Goal: Task Accomplishment & Management: Manage account settings

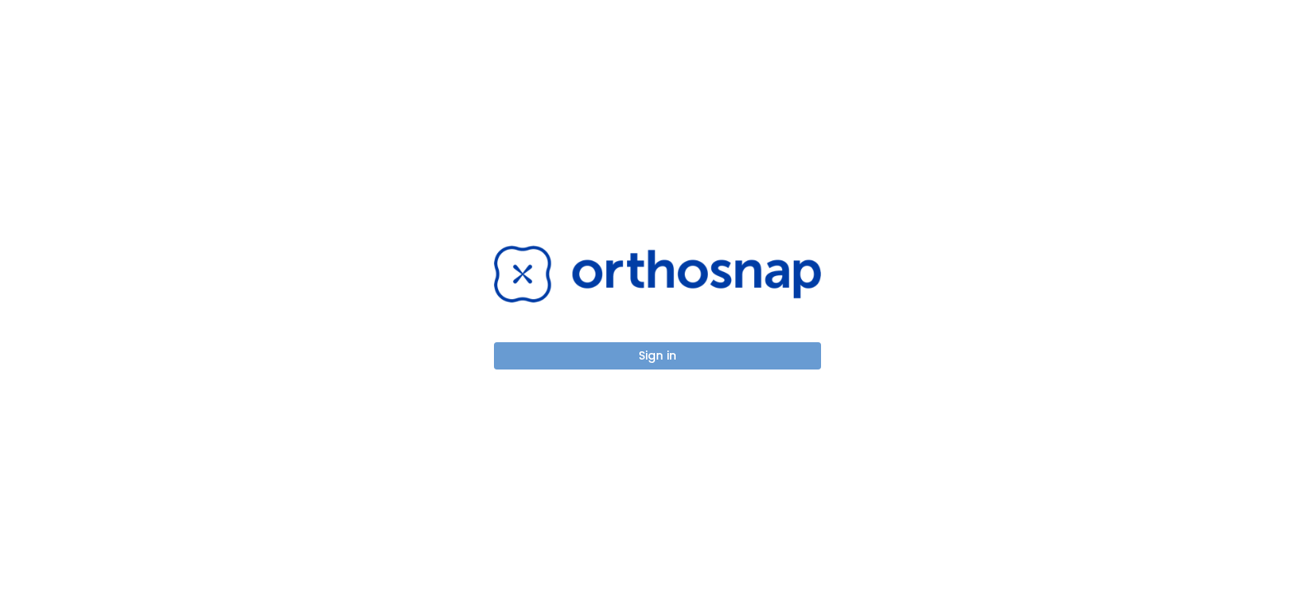
click at [655, 353] on button "Sign in" at bounding box center [657, 355] width 327 height 27
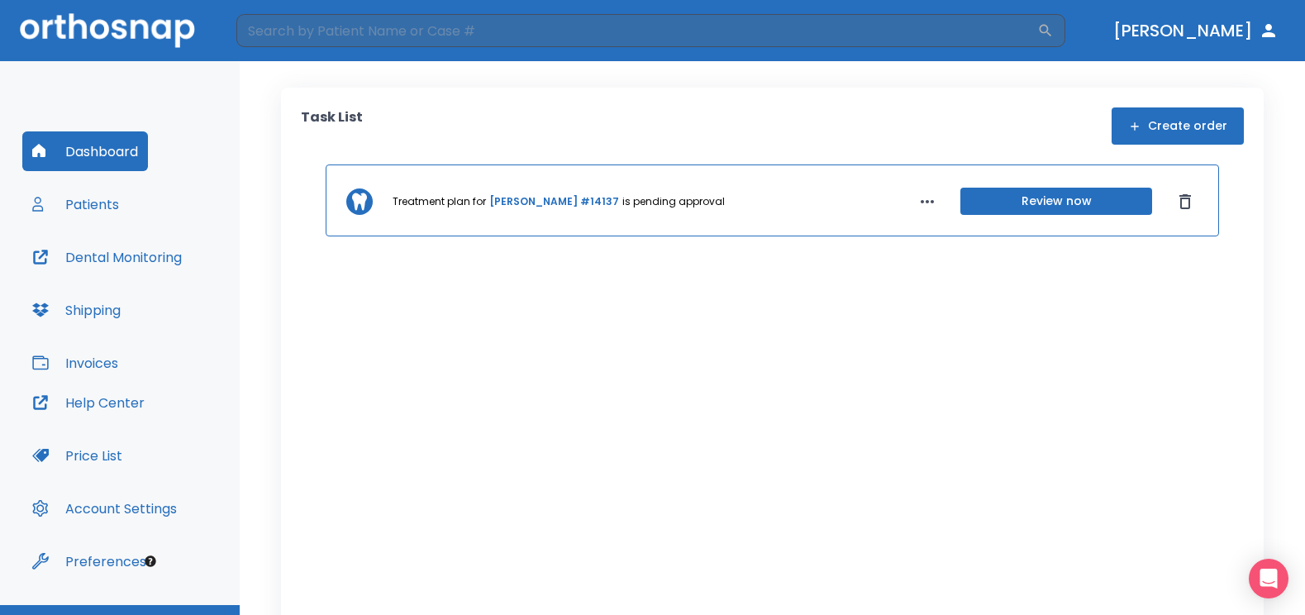
click at [515, 211] on div "Treatment plan for Teresa Hinojosa #14137 is pending approval Review now" at bounding box center [772, 200] width 893 height 72
click at [521, 204] on link "Teresa Hinojosa #14137" at bounding box center [554, 201] width 130 height 15
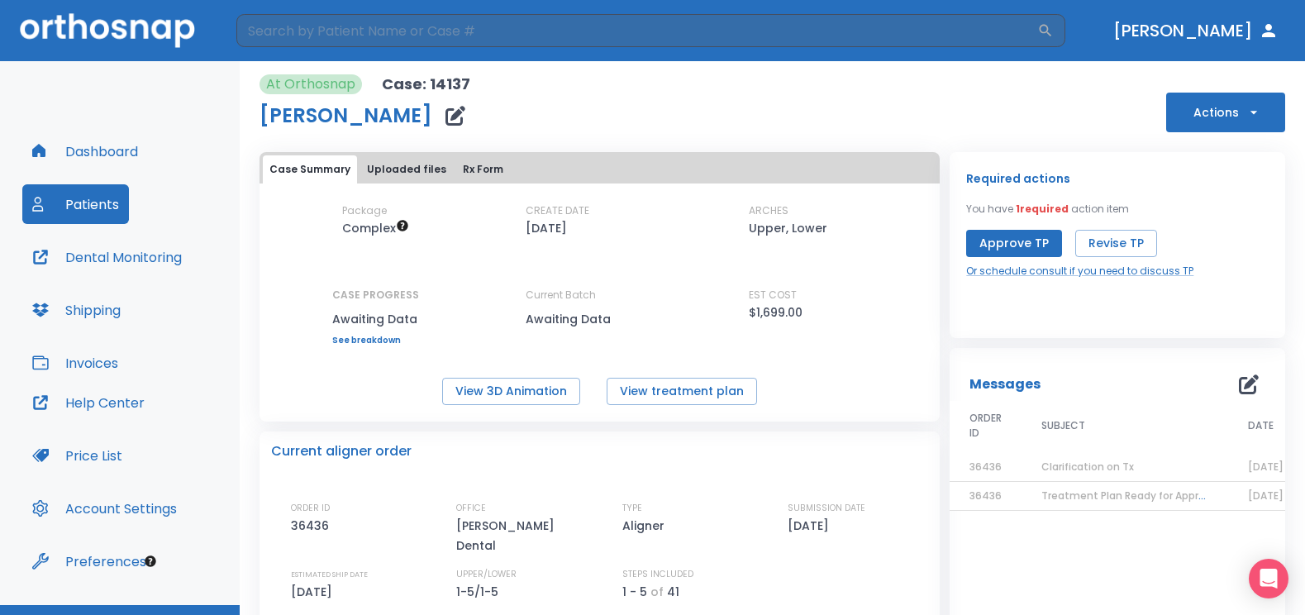
click at [1004, 245] on button "Approve TP" at bounding box center [1014, 243] width 96 height 27
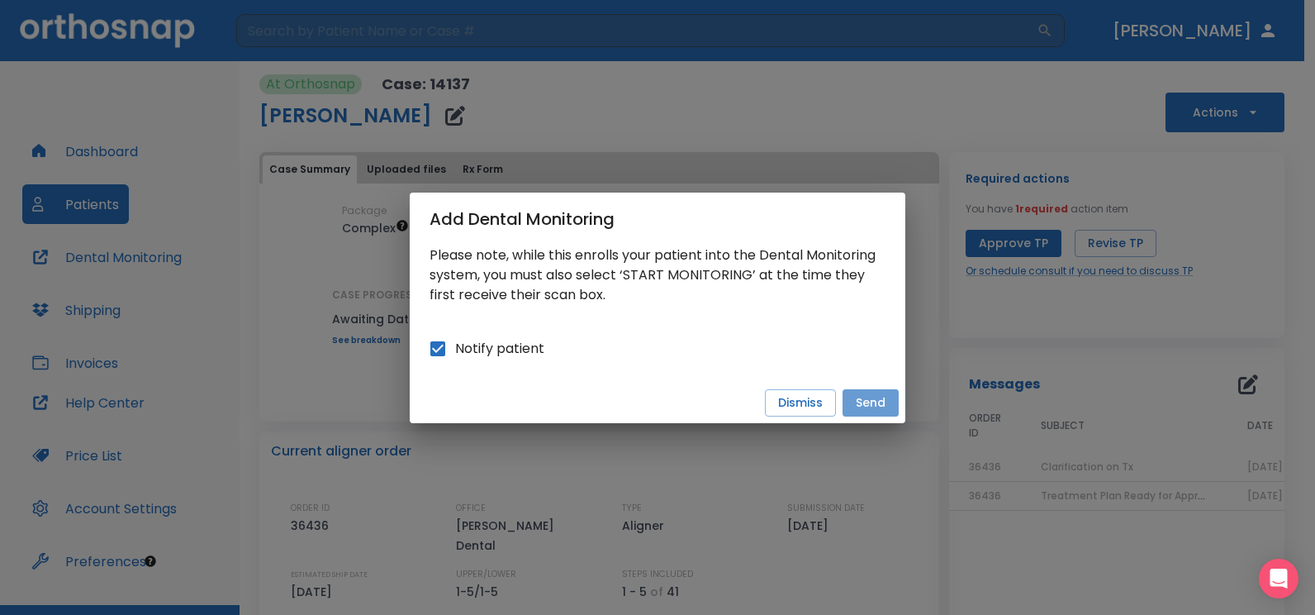
click at [877, 400] on button "Send" at bounding box center [871, 402] width 56 height 27
click at [866, 403] on button "Send" at bounding box center [871, 402] width 56 height 27
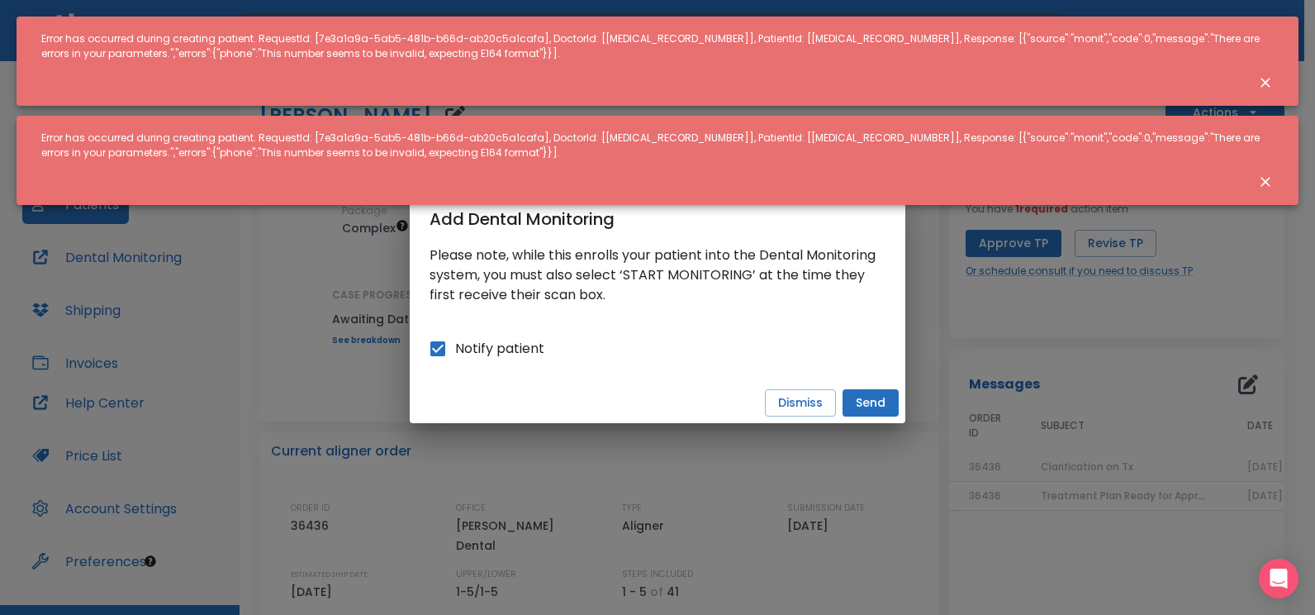
click at [193, 136] on div "Error has occurred during creating patient. RequestId: [7e3a1a9a-5ab5-481b-b66d…" at bounding box center [657, 145] width 1233 height 43
click at [1219, 34] on div "Error has occurred during creating patient. RequestId: [7e3a1a9a-5ab5-481b-b66d…" at bounding box center [657, 46] width 1233 height 43
click at [1263, 80] on icon "Close notification" at bounding box center [1266, 83] width 10 height 10
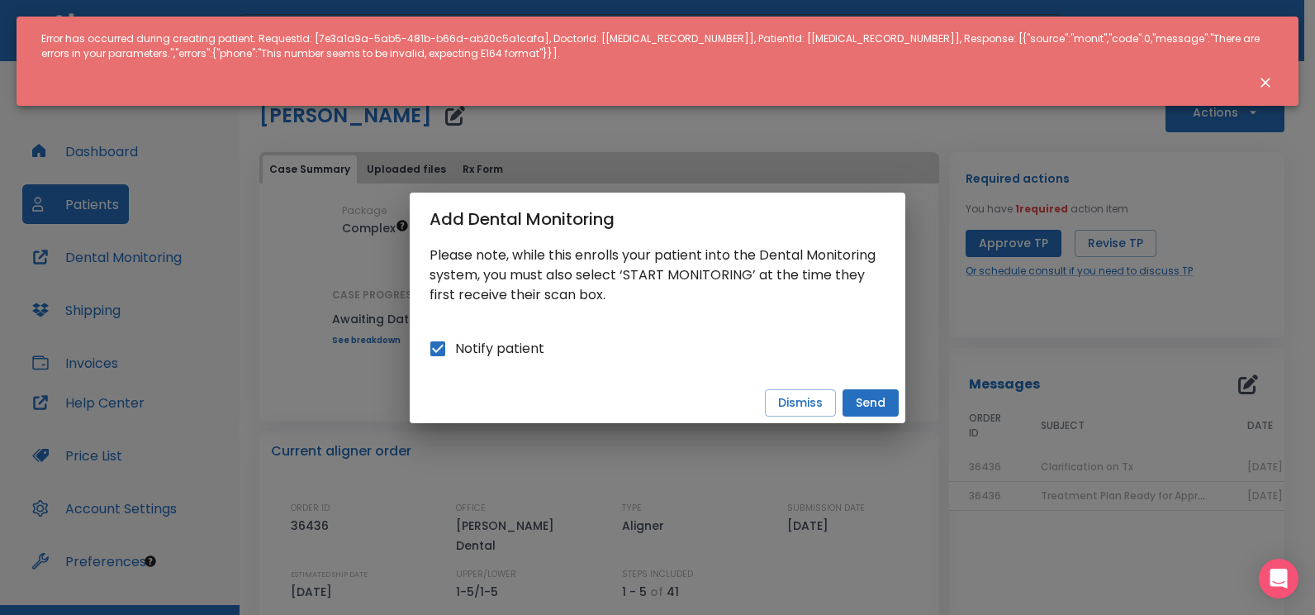
click at [1269, 82] on icon "Close notification" at bounding box center [1266, 82] width 17 height 17
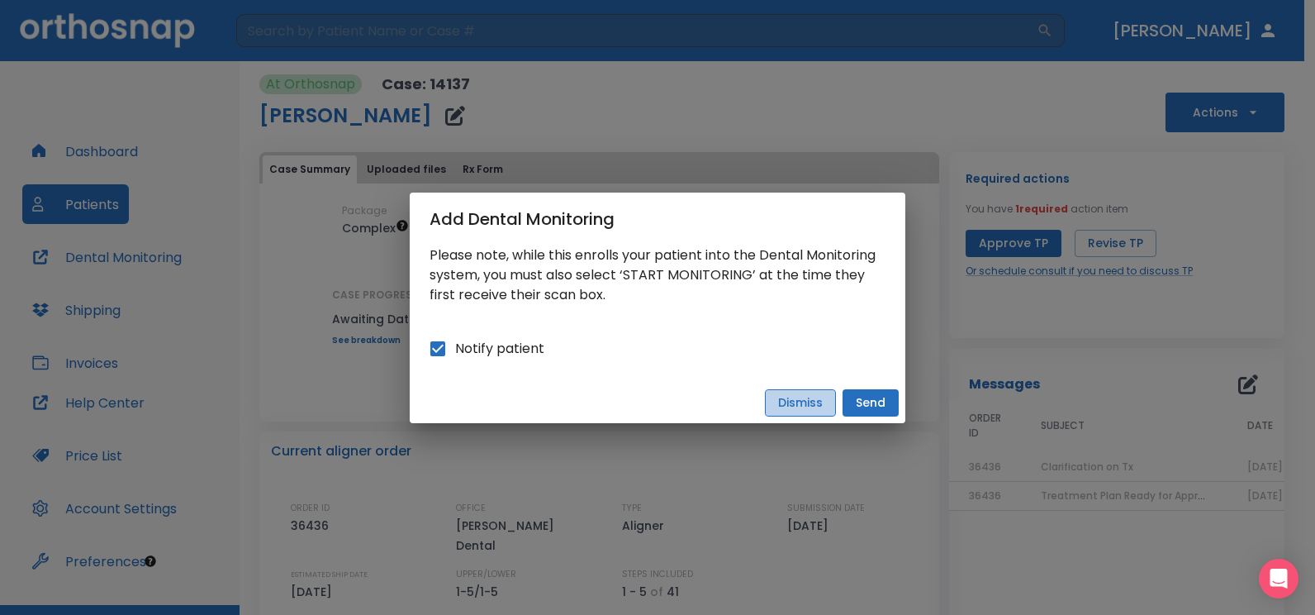
click at [819, 409] on button "Dismiss" at bounding box center [800, 402] width 71 height 27
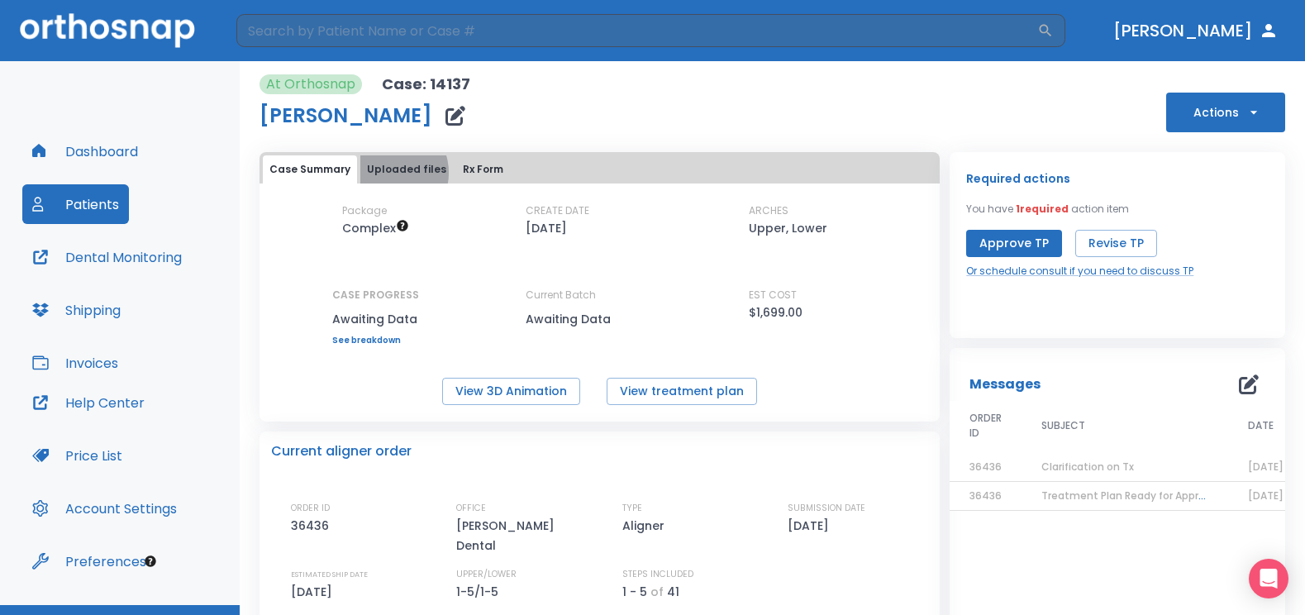
click at [384, 173] on button "Uploaded files" at bounding box center [406, 169] width 93 height 28
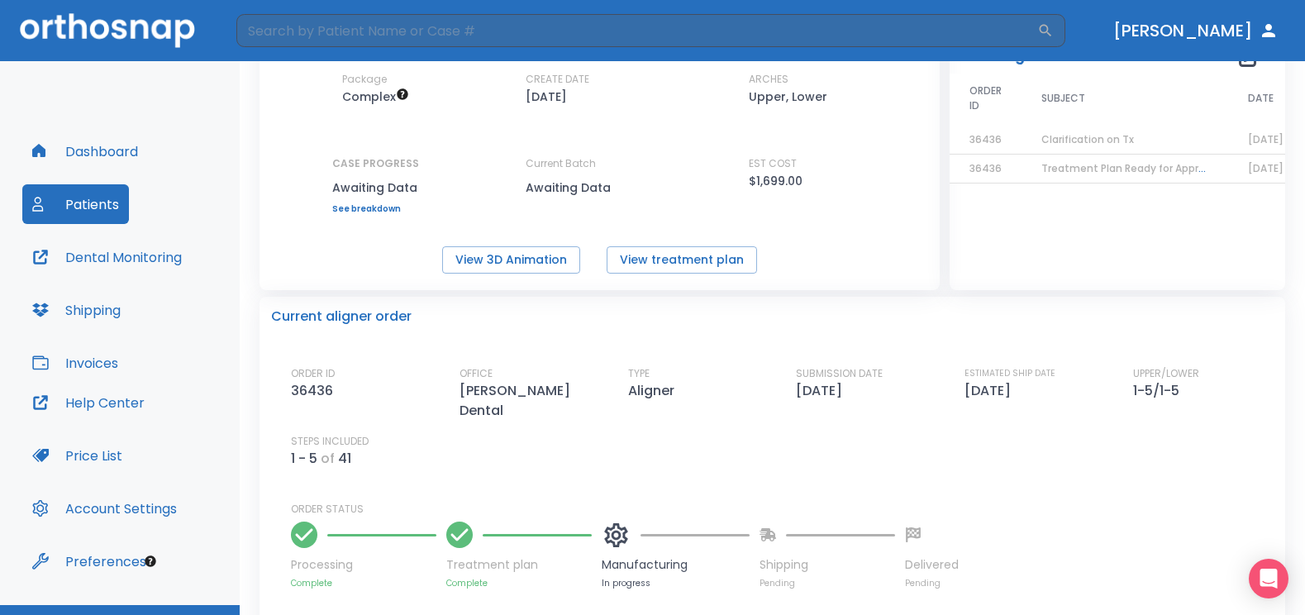
scroll to position [4, 0]
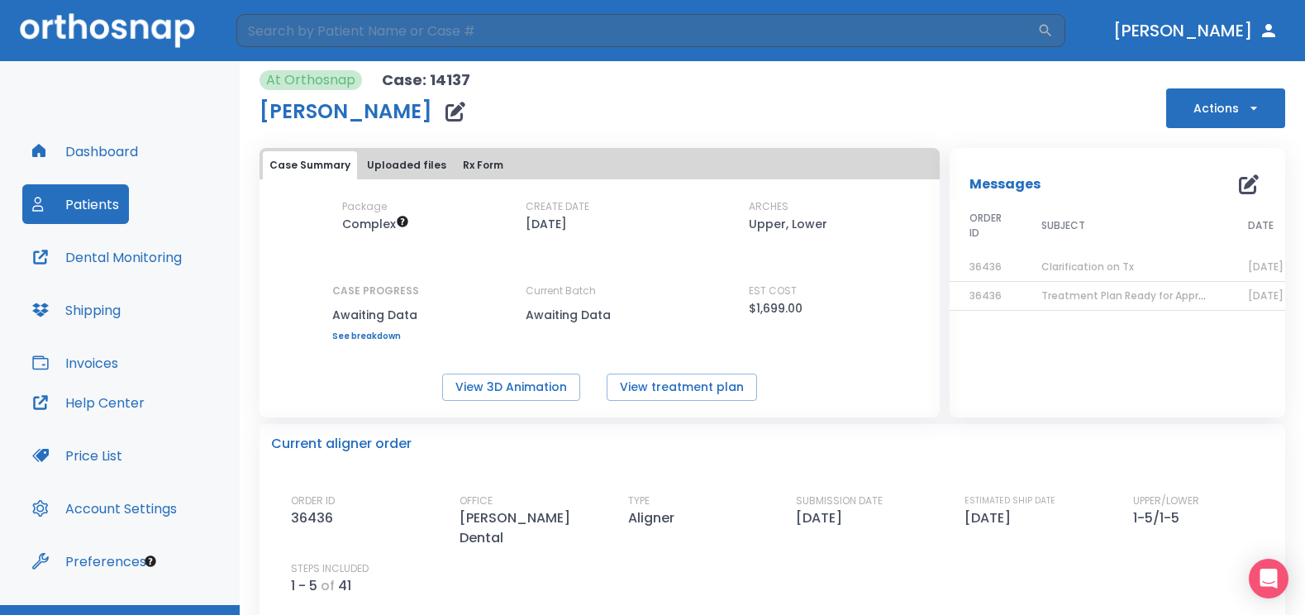
click at [445, 117] on icon "button" at bounding box center [455, 112] width 20 height 20
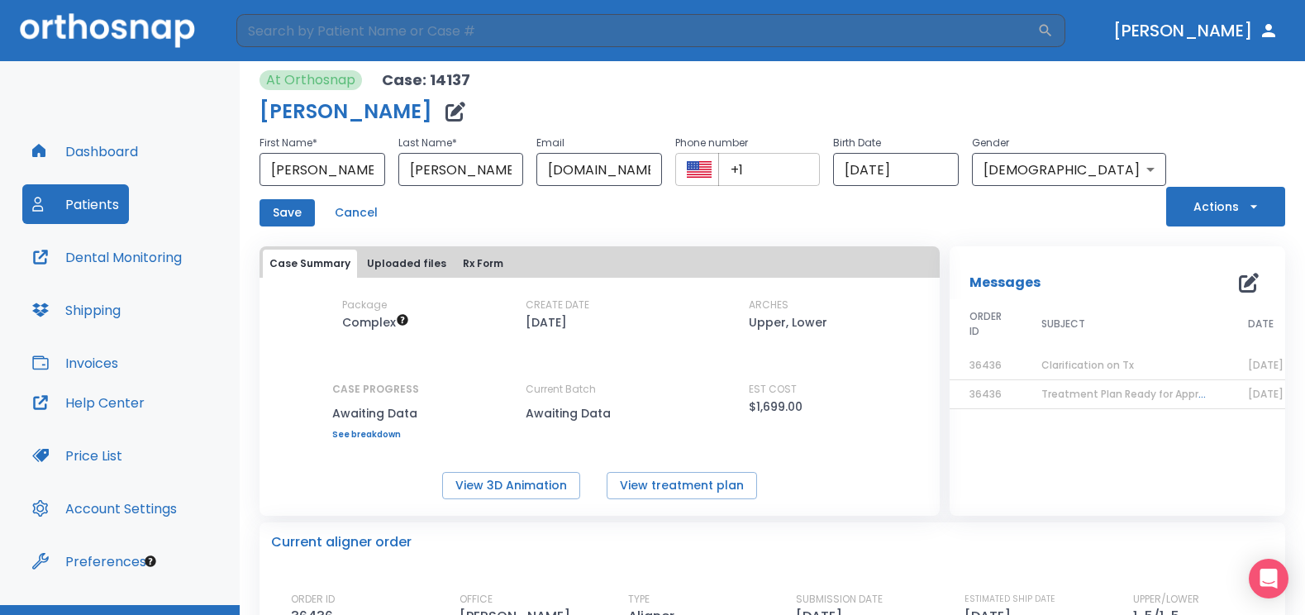
click at [811, 177] on input "+1" at bounding box center [769, 169] width 102 height 33
type input "+1 (956) 371-3033"
click at [659, 170] on input "vill.dental@gmail.com" at bounding box center [599, 169] width 126 height 33
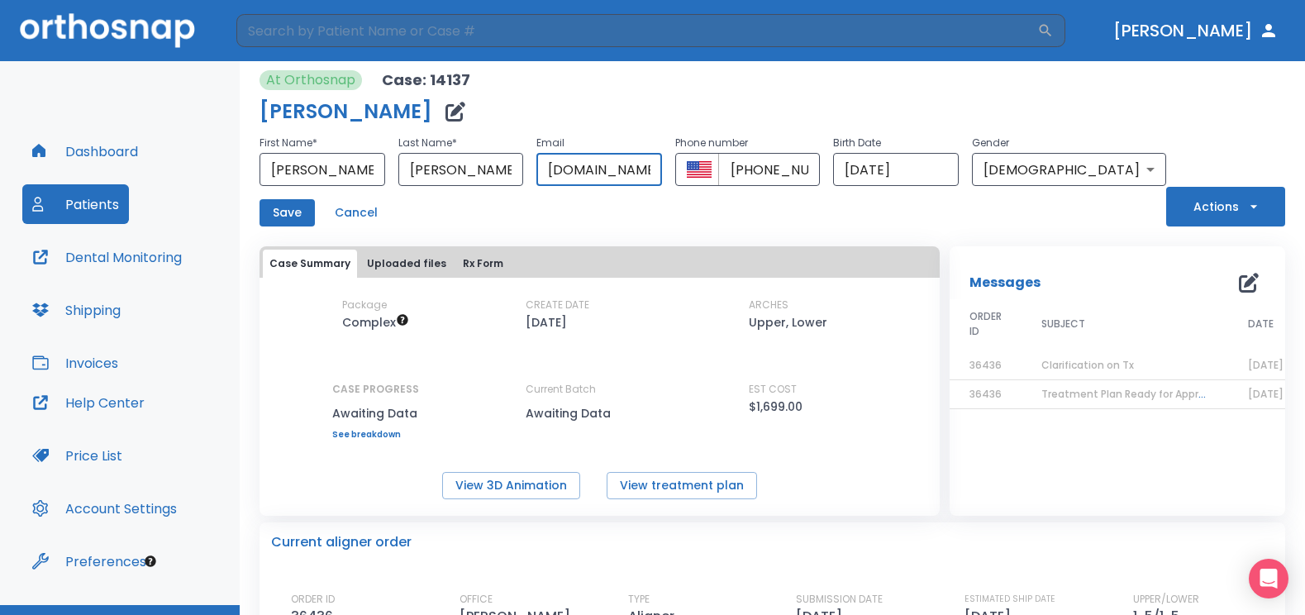
click at [662, 170] on input "vill.dentalgmail.com" at bounding box center [599, 169] width 126 height 33
type input "m"
click at [662, 171] on input "m" at bounding box center [599, 169] width 126 height 33
type input "terrhino@sbcglobal.net"
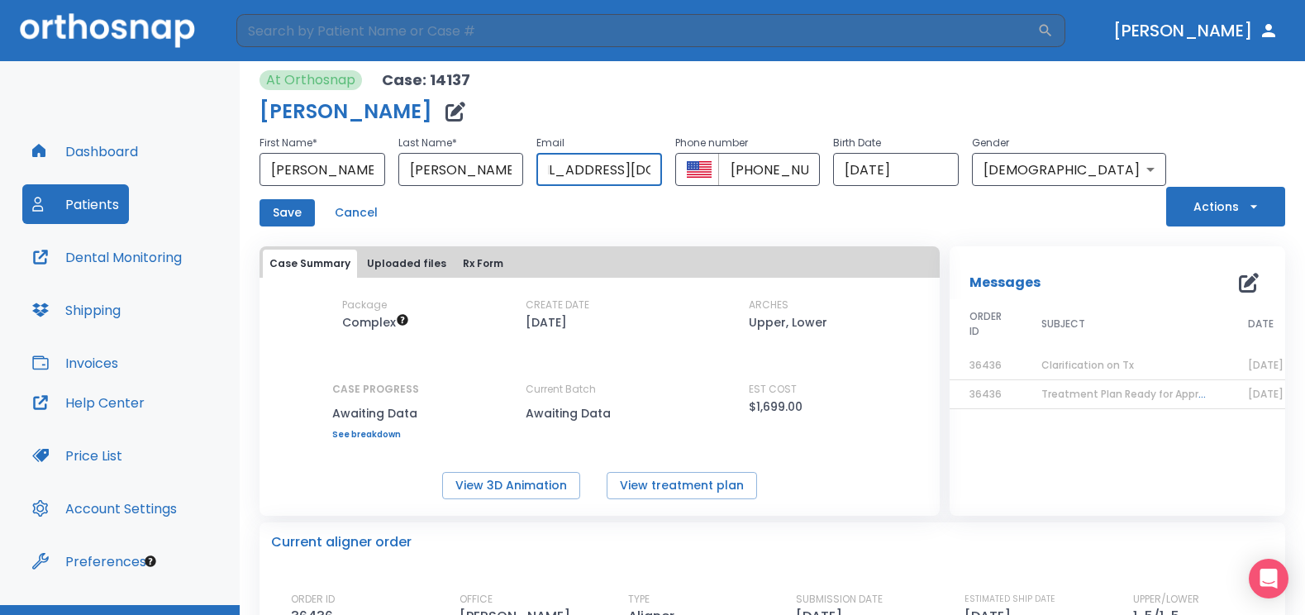
click at [296, 212] on button "Save" at bounding box center [286, 212] width 55 height 27
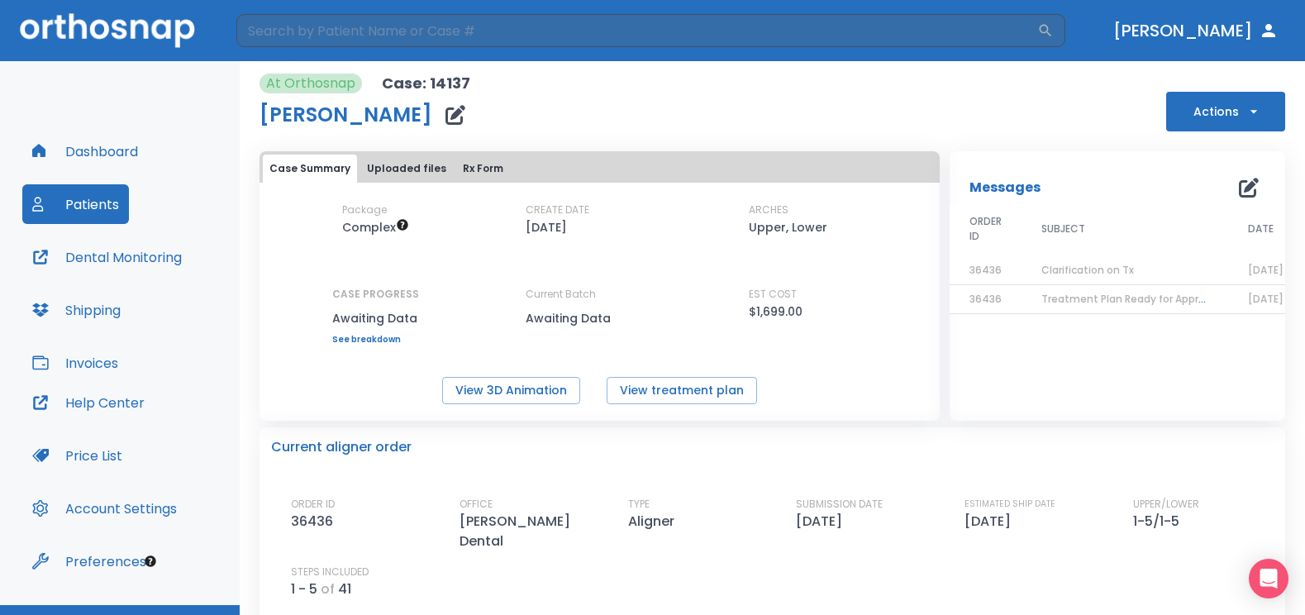
scroll to position [0, 0]
click at [1245, 110] on icon "button" at bounding box center [1253, 112] width 17 height 17
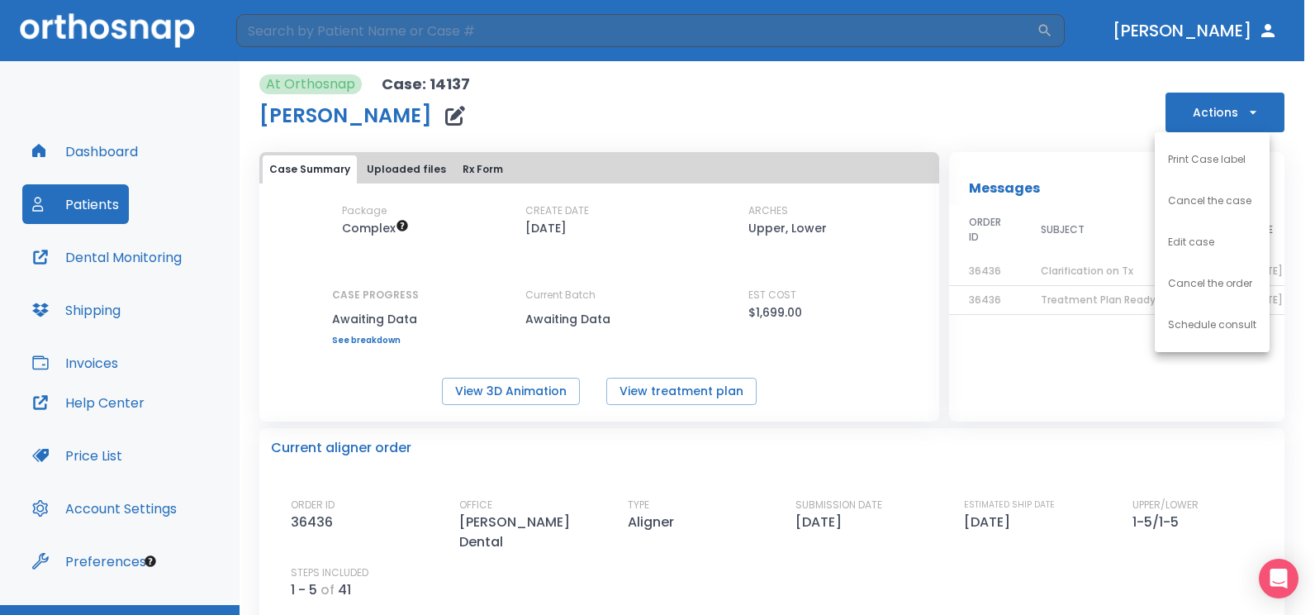
click at [834, 131] on div at bounding box center [657, 307] width 1315 height 615
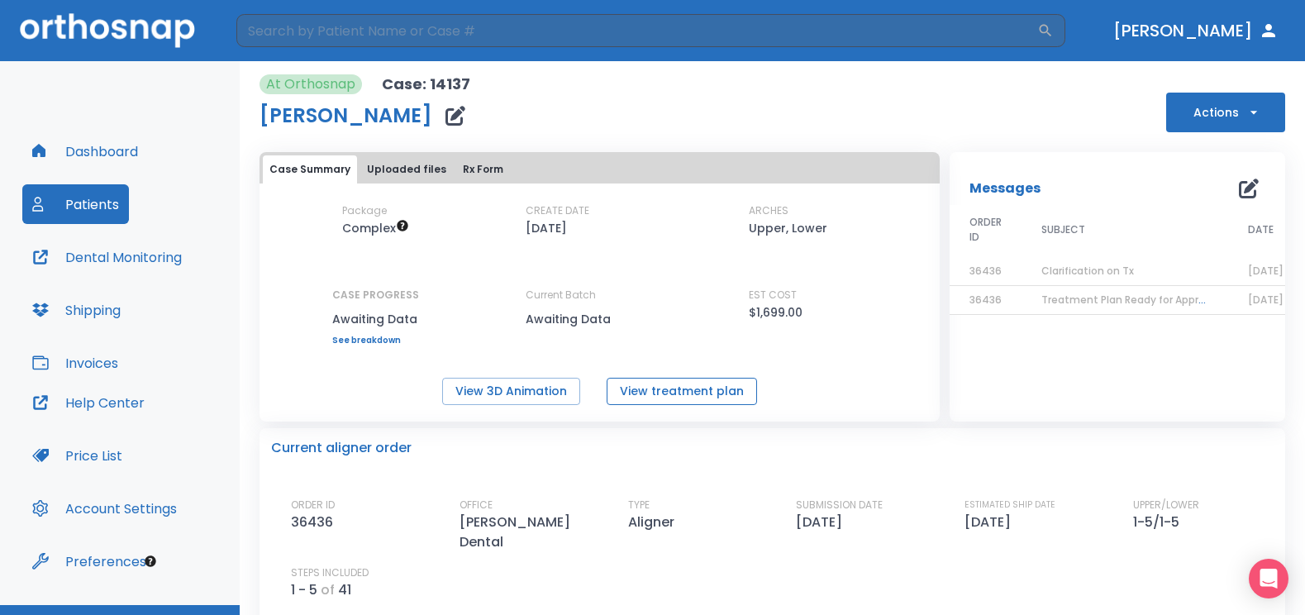
click at [633, 388] on button "View treatment plan" at bounding box center [681, 391] width 150 height 27
click at [374, 337] on link "See breakdown" at bounding box center [375, 340] width 87 height 10
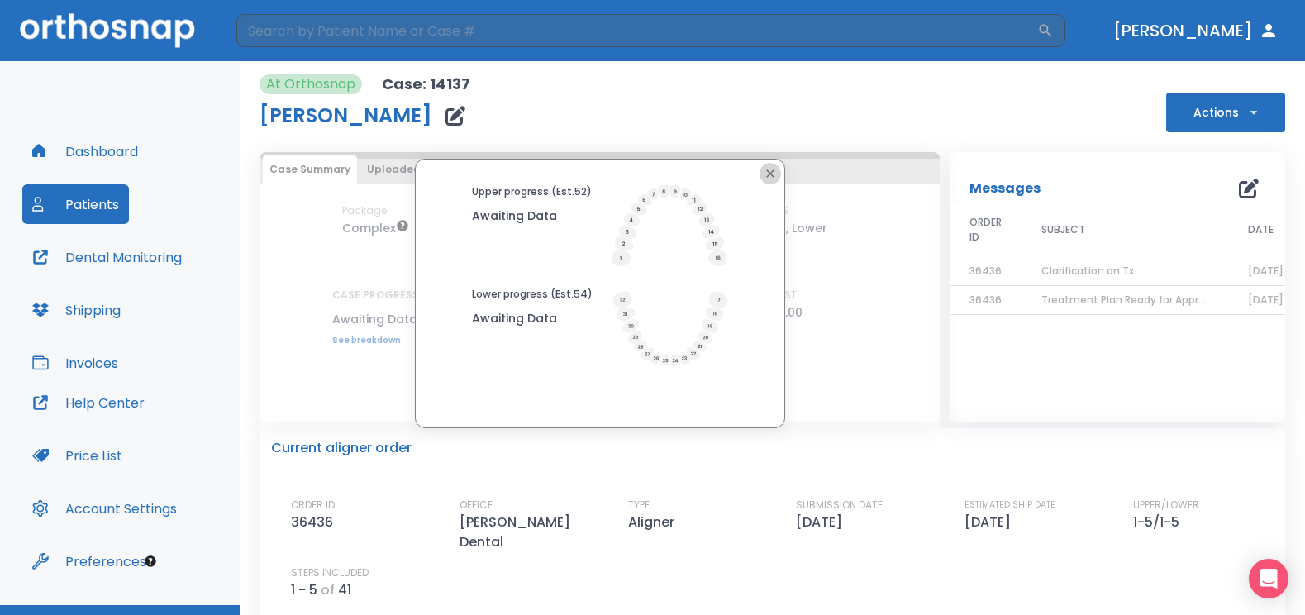
click at [763, 175] on icon "button" at bounding box center [769, 173] width 13 height 13
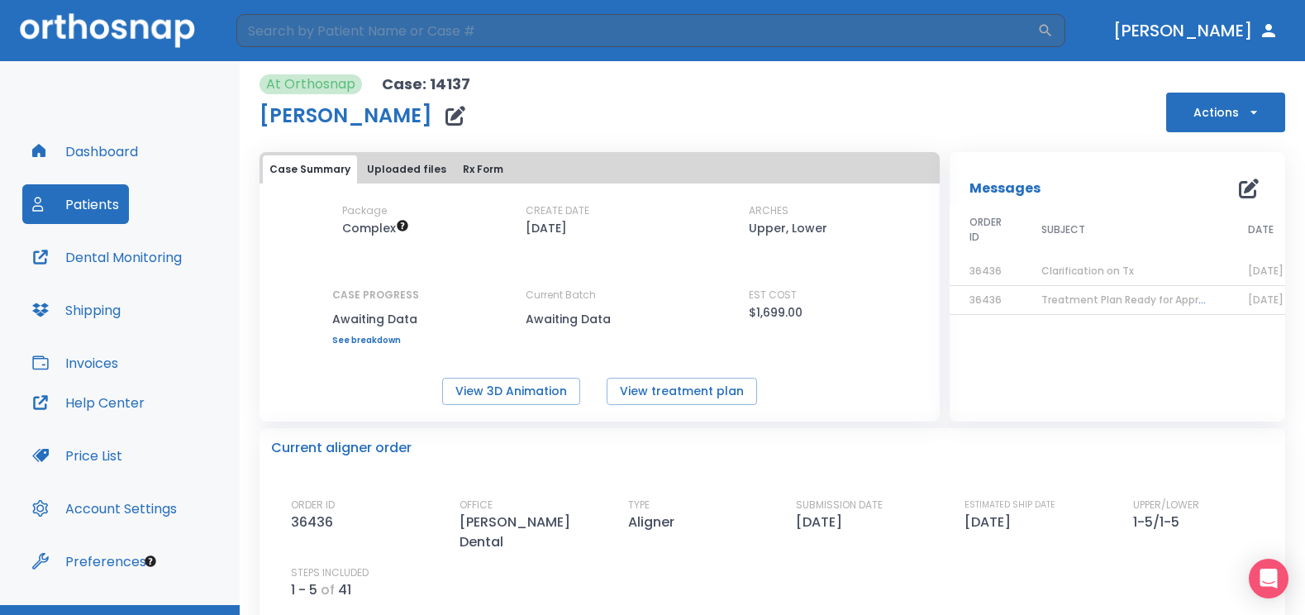
click at [109, 147] on button "Dashboard" at bounding box center [85, 151] width 126 height 40
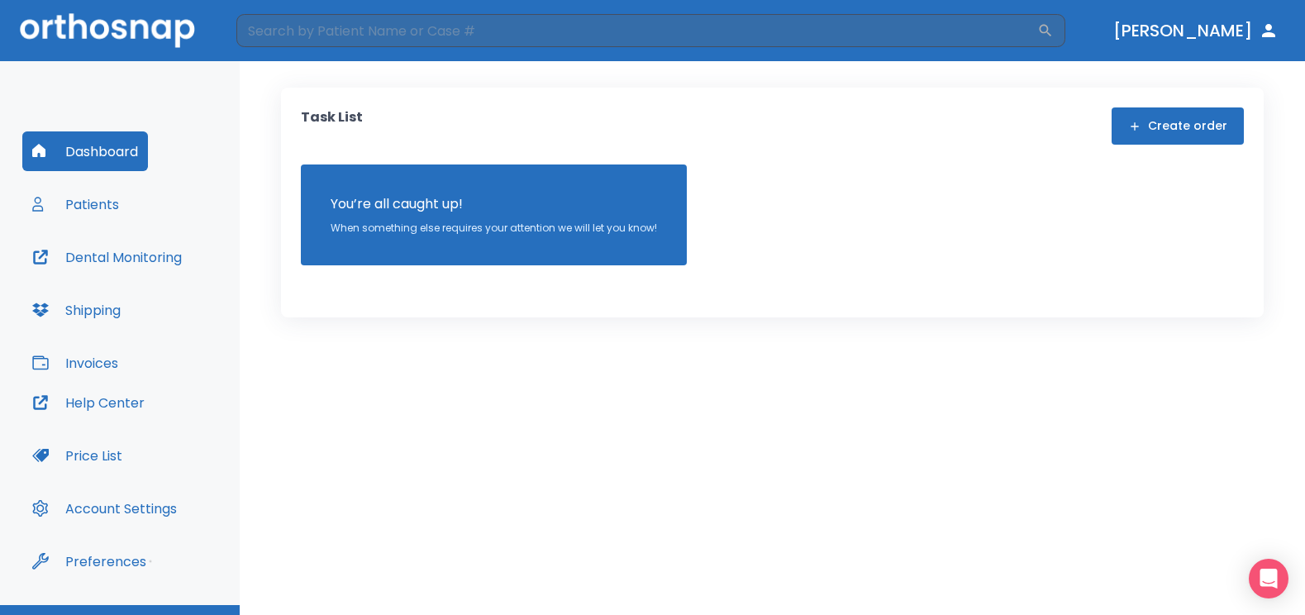
click at [1172, 130] on button "Create order" at bounding box center [1177, 125] width 132 height 37
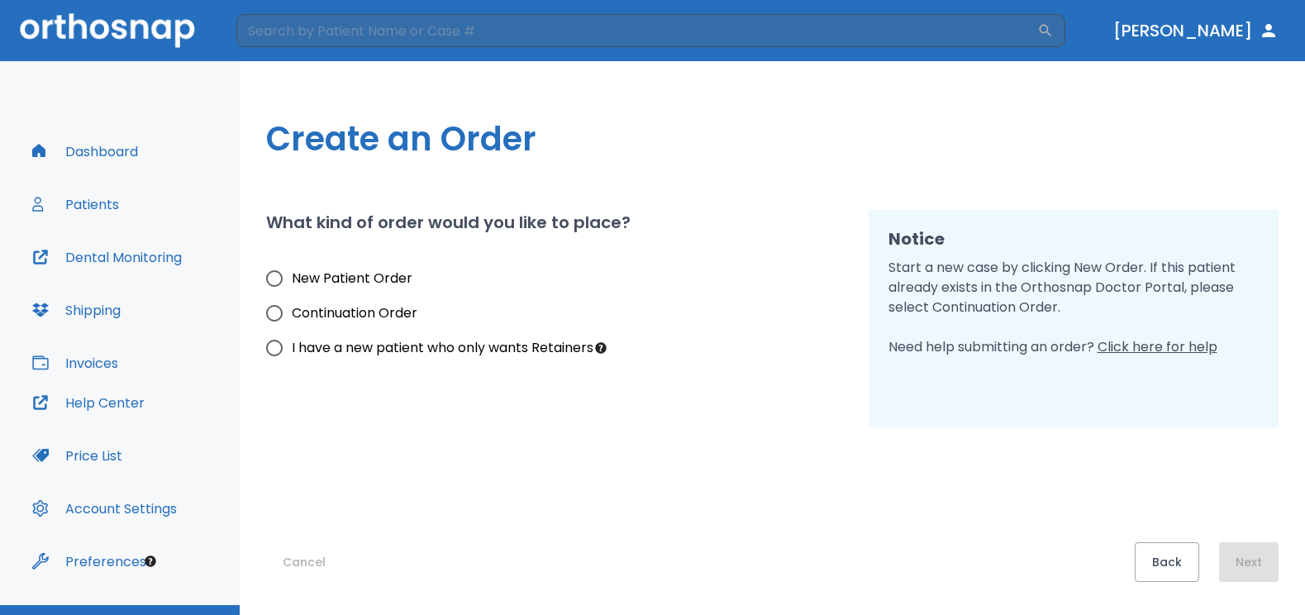
click at [100, 217] on button "Patients" at bounding box center [75, 204] width 107 height 40
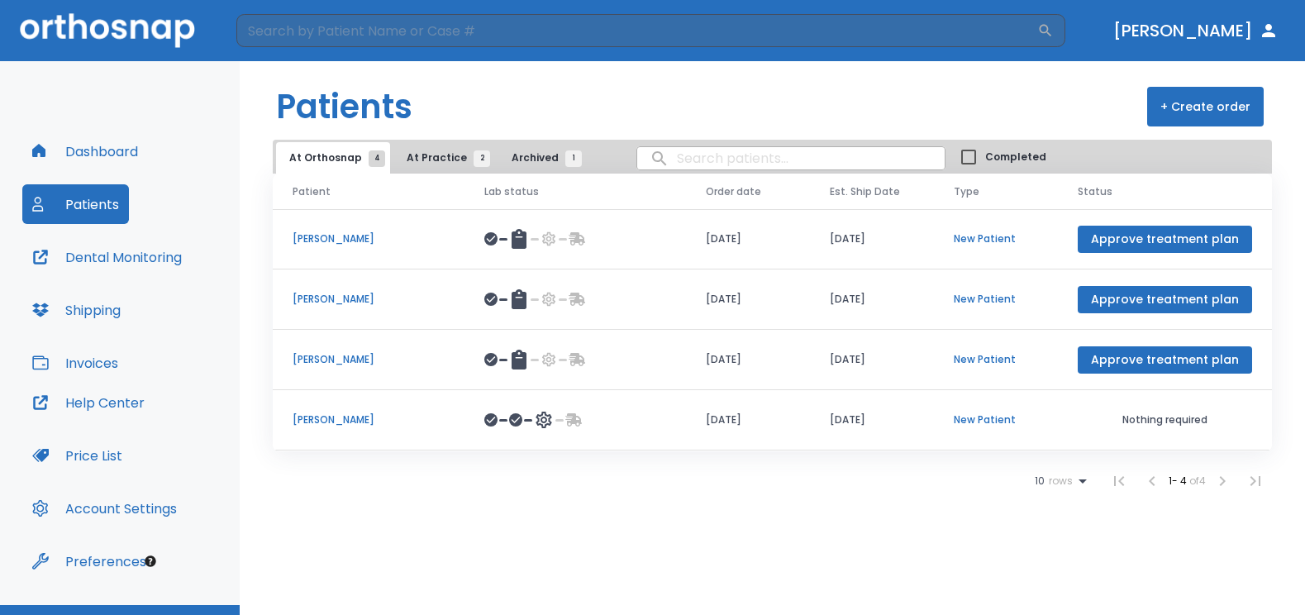
click at [317, 417] on p "[PERSON_NAME]" at bounding box center [368, 419] width 152 height 15
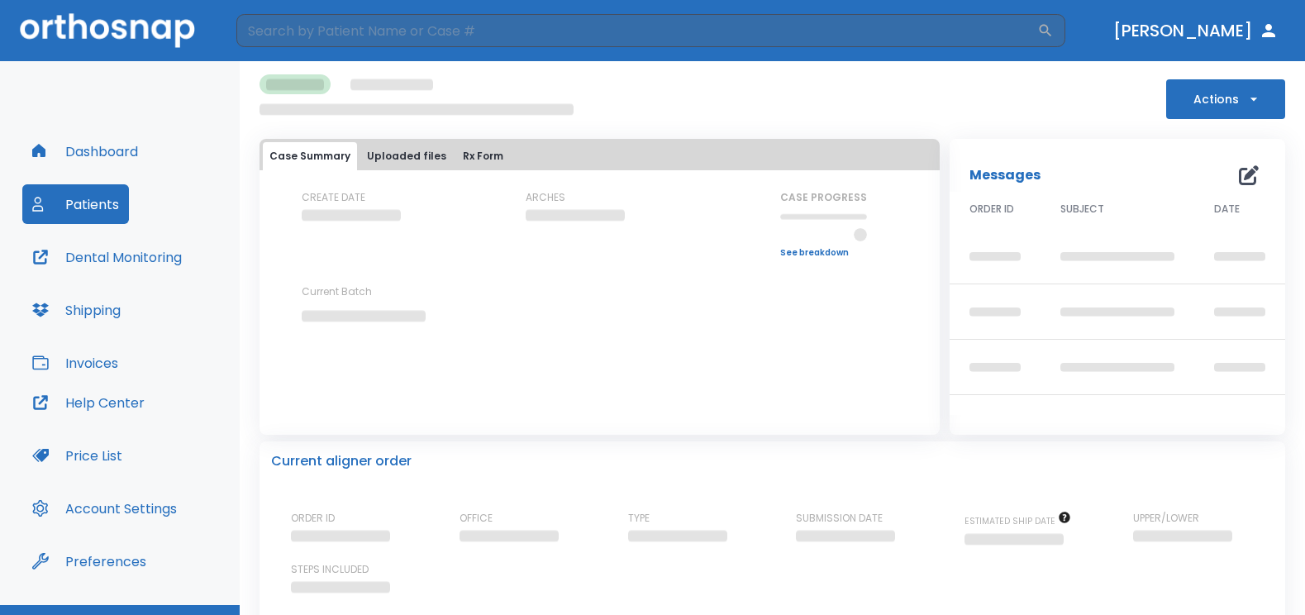
click at [317, 417] on div "Case Summary Uploaded files Rx Form CREATE DATE ARCHES CASE PROGRESS Upper prog…" at bounding box center [599, 287] width 680 height 296
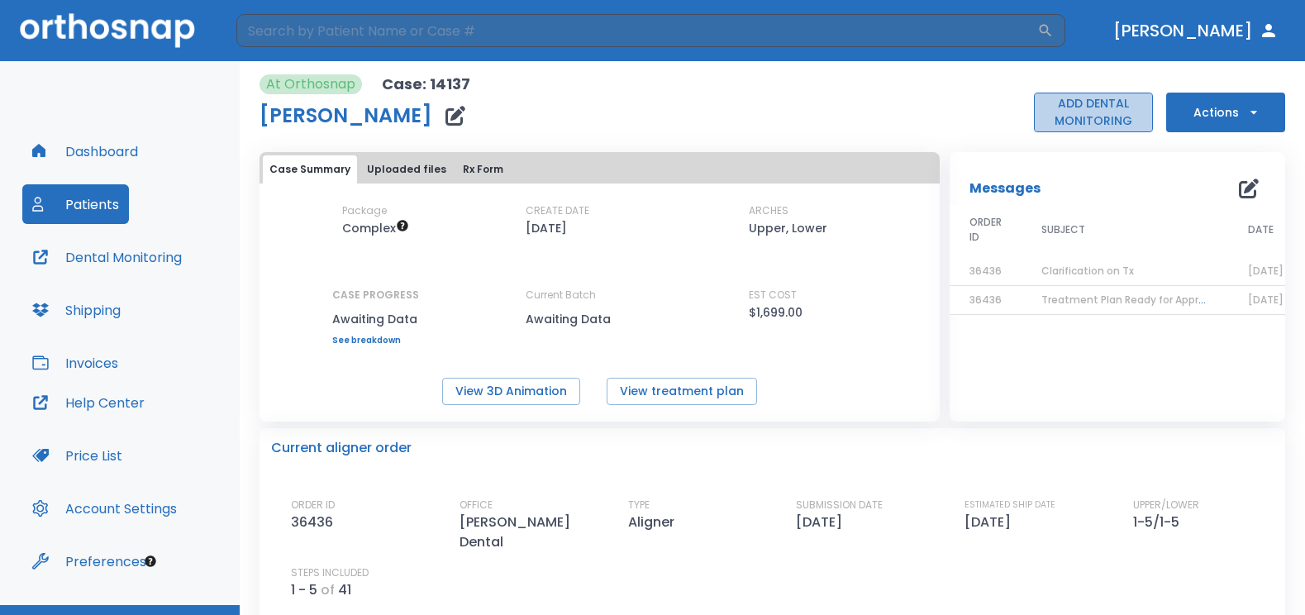
click at [1097, 107] on button "ADD DENTAL MONITORING" at bounding box center [1093, 113] width 119 height 40
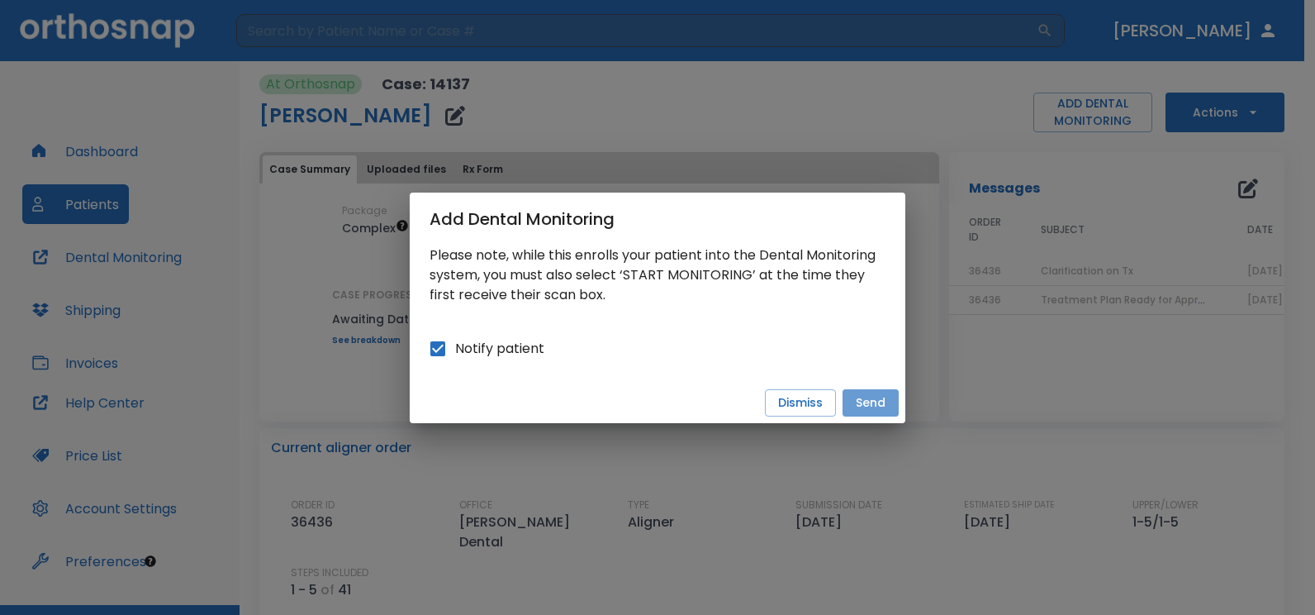
click at [877, 404] on button "Send" at bounding box center [871, 402] width 56 height 27
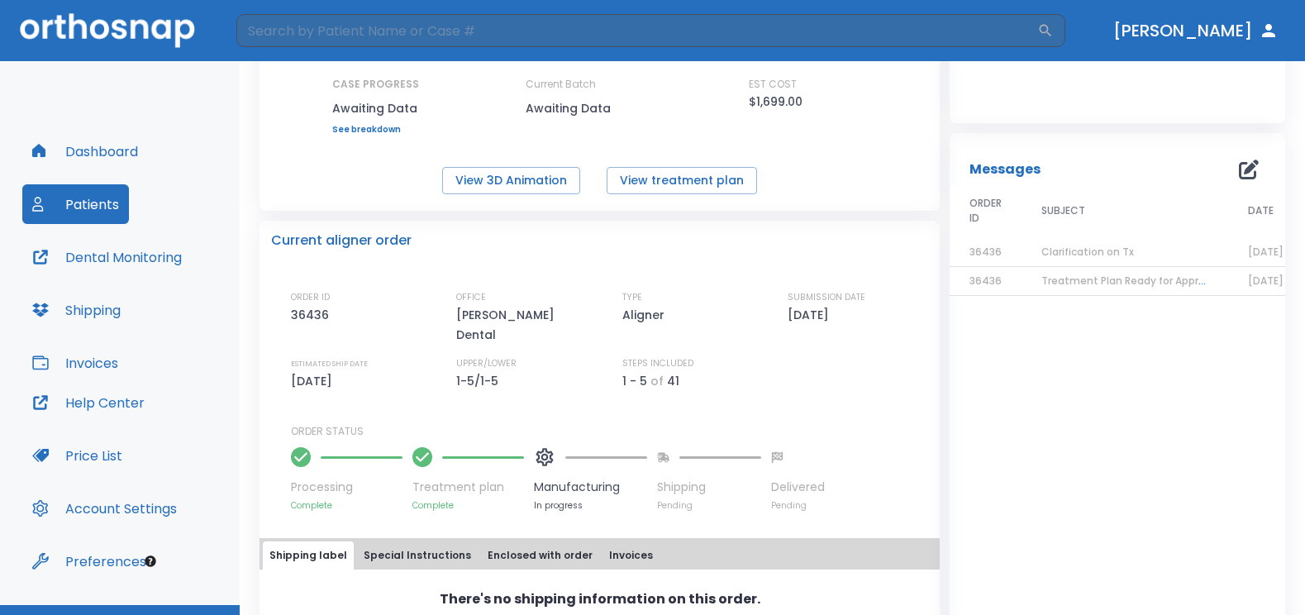
scroll to position [254, 0]
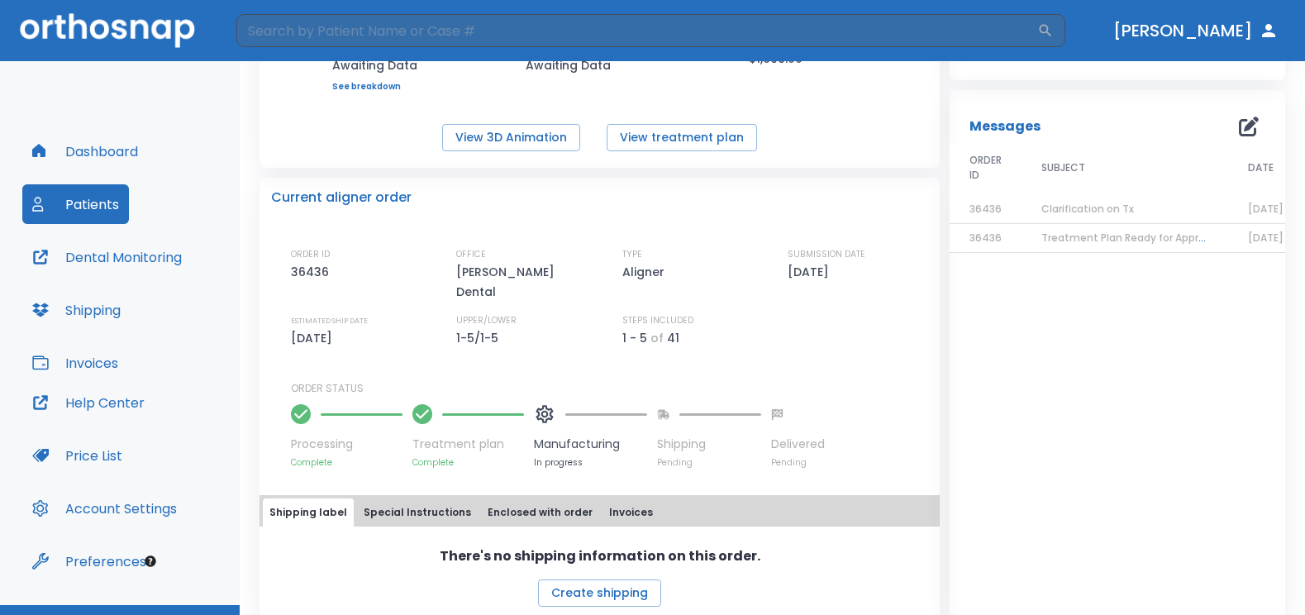
click at [809, 381] on p "ORDER STATUS" at bounding box center [609, 388] width 637 height 15
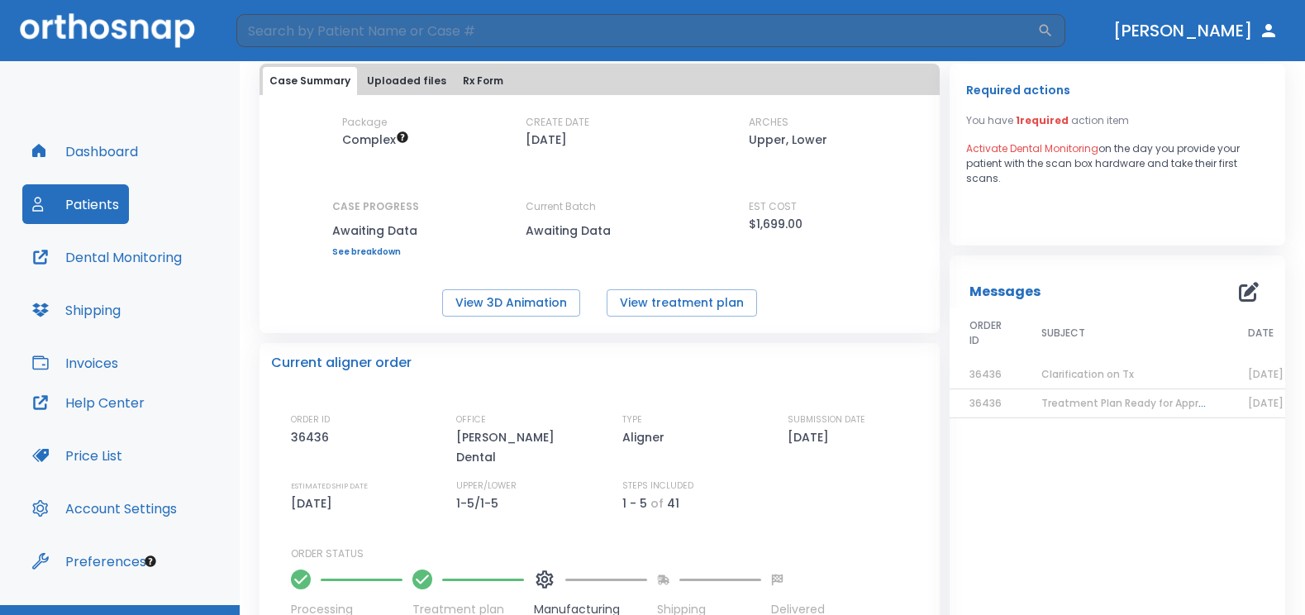
scroll to position [6, 0]
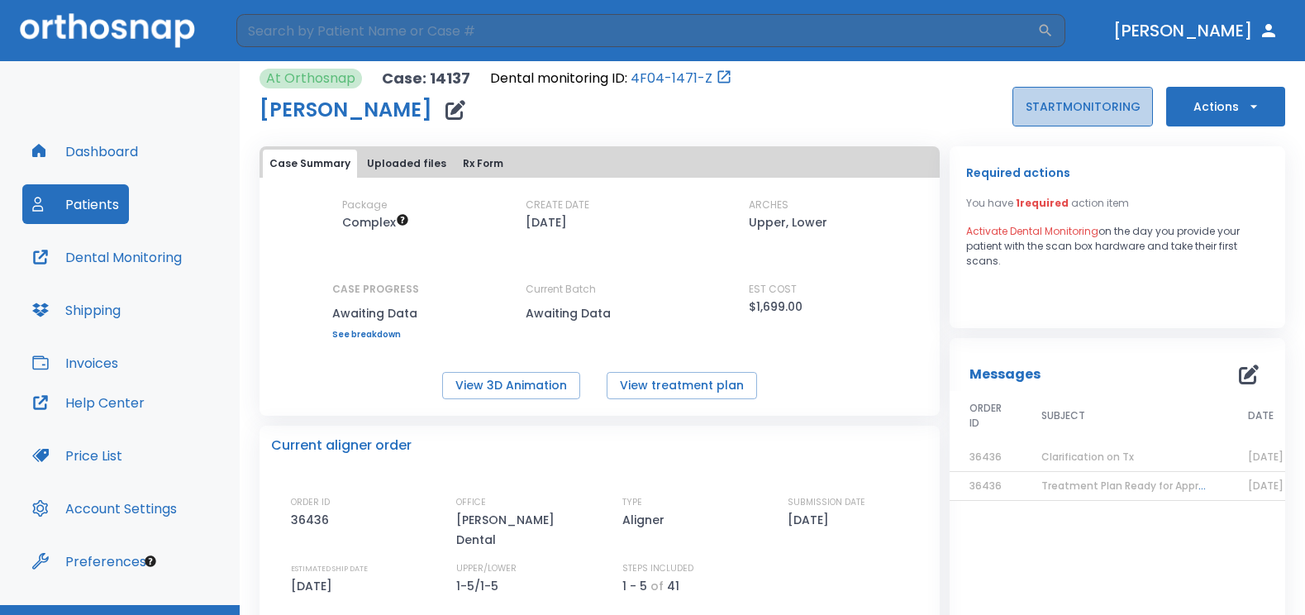
click at [1038, 115] on button "START MONITORING" at bounding box center [1082, 107] width 140 height 40
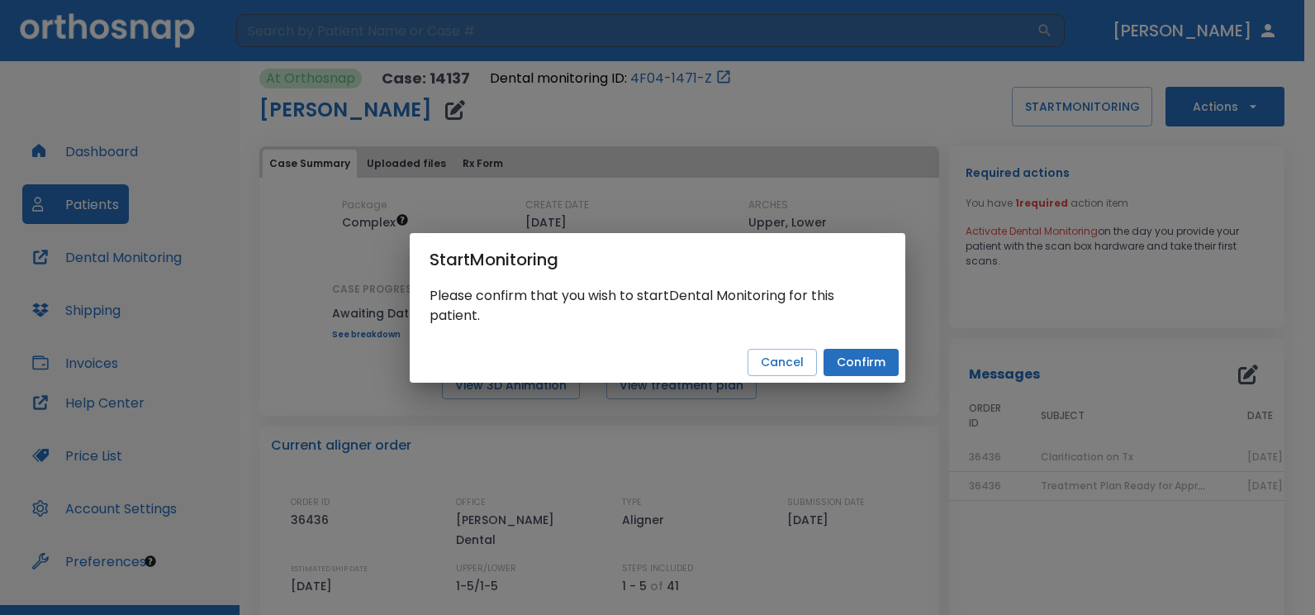
click at [844, 365] on button "Confirm" at bounding box center [861, 362] width 75 height 27
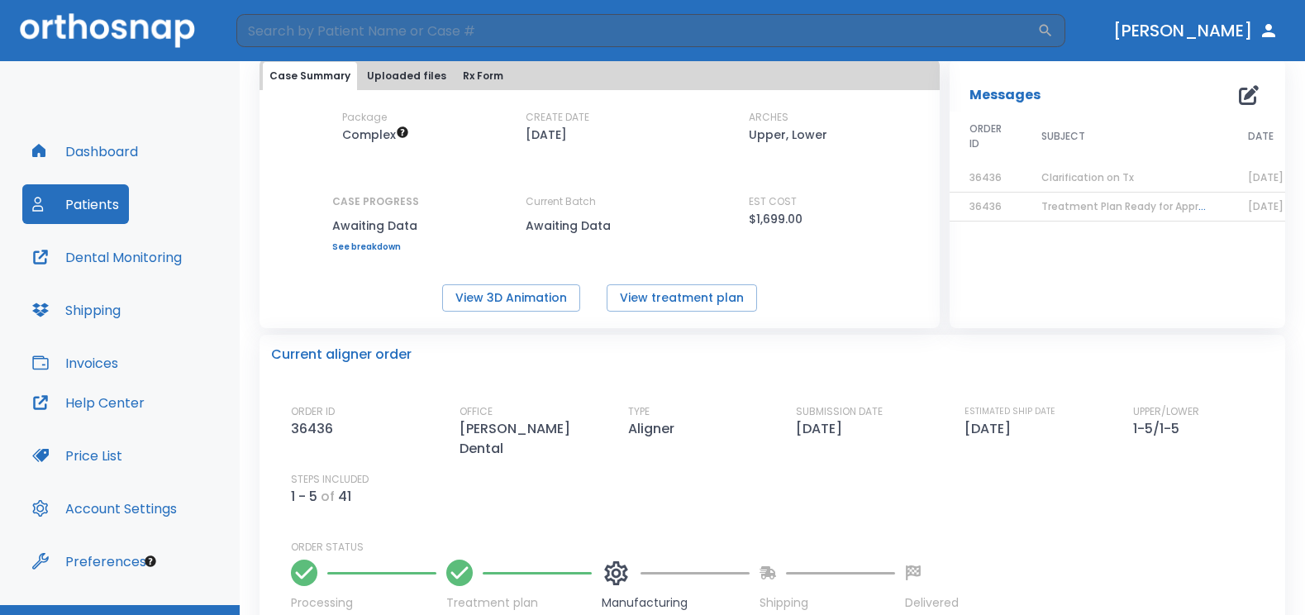
scroll to position [0, 0]
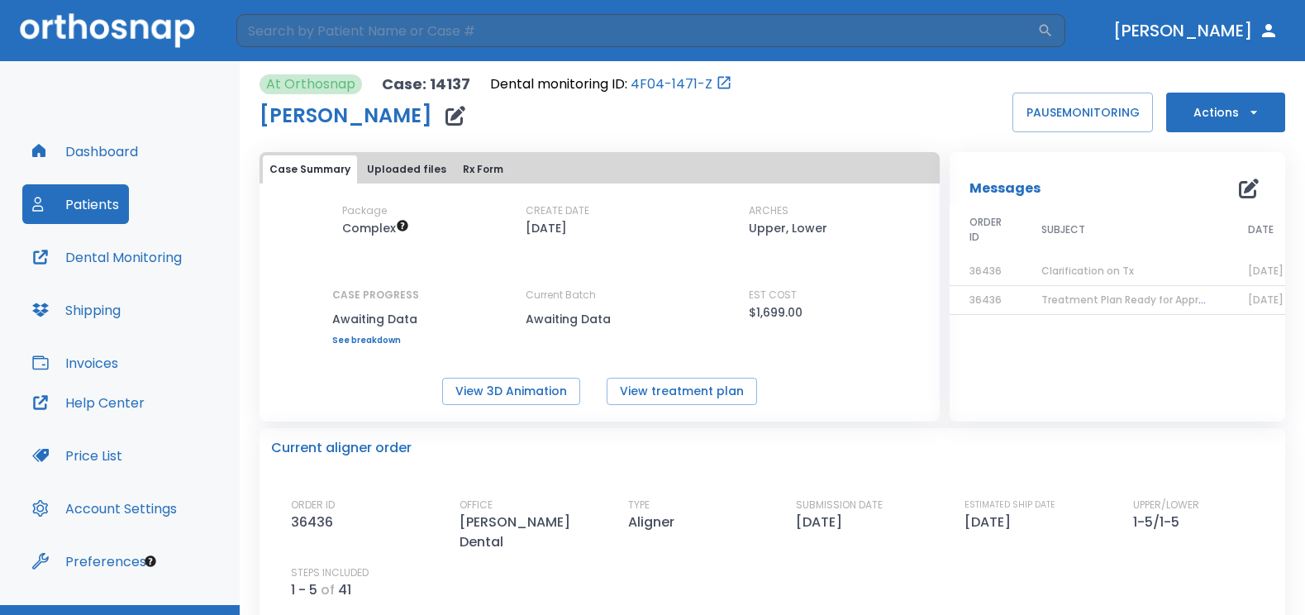
click at [98, 150] on button "Dashboard" at bounding box center [85, 151] width 126 height 40
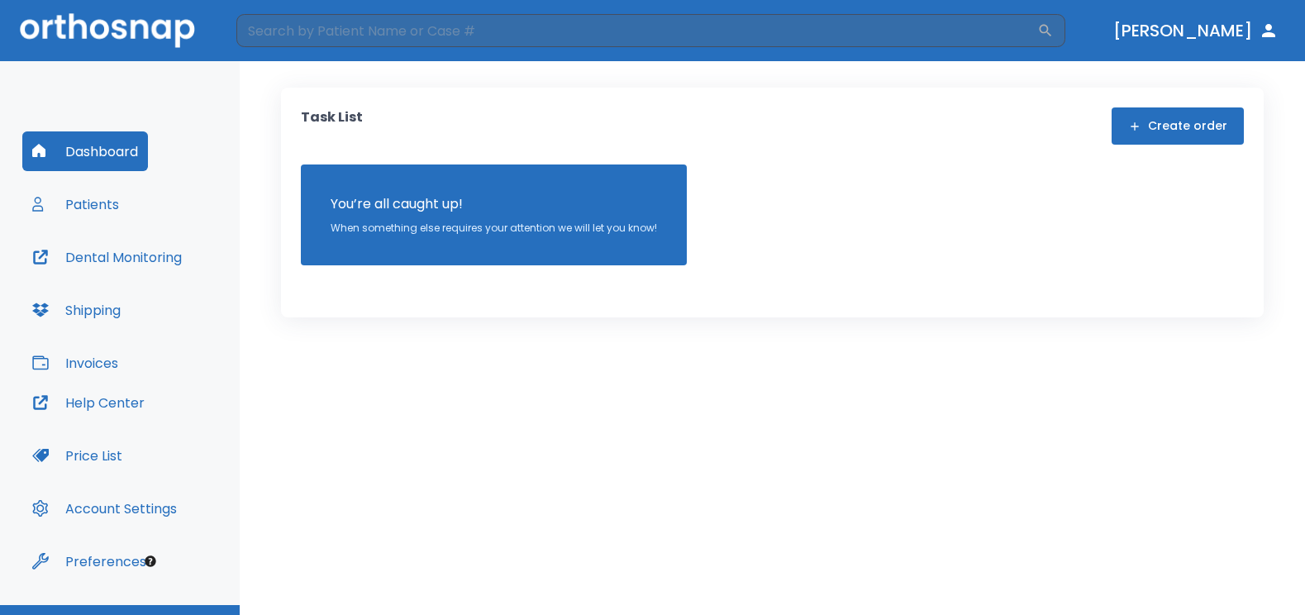
drag, startPoint x: 464, startPoint y: 223, endPoint x: 837, endPoint y: 140, distance: 381.7
click at [464, 223] on p "When something else requires your attention we will let you know!" at bounding box center [493, 228] width 326 height 15
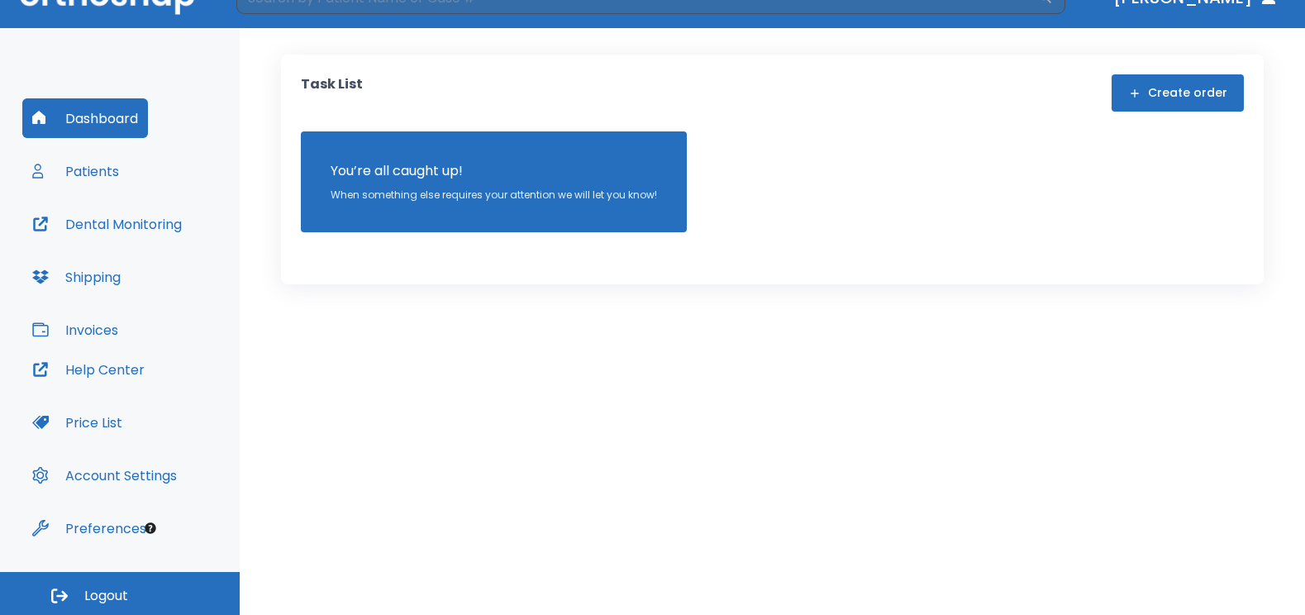
scroll to position [35, 0]
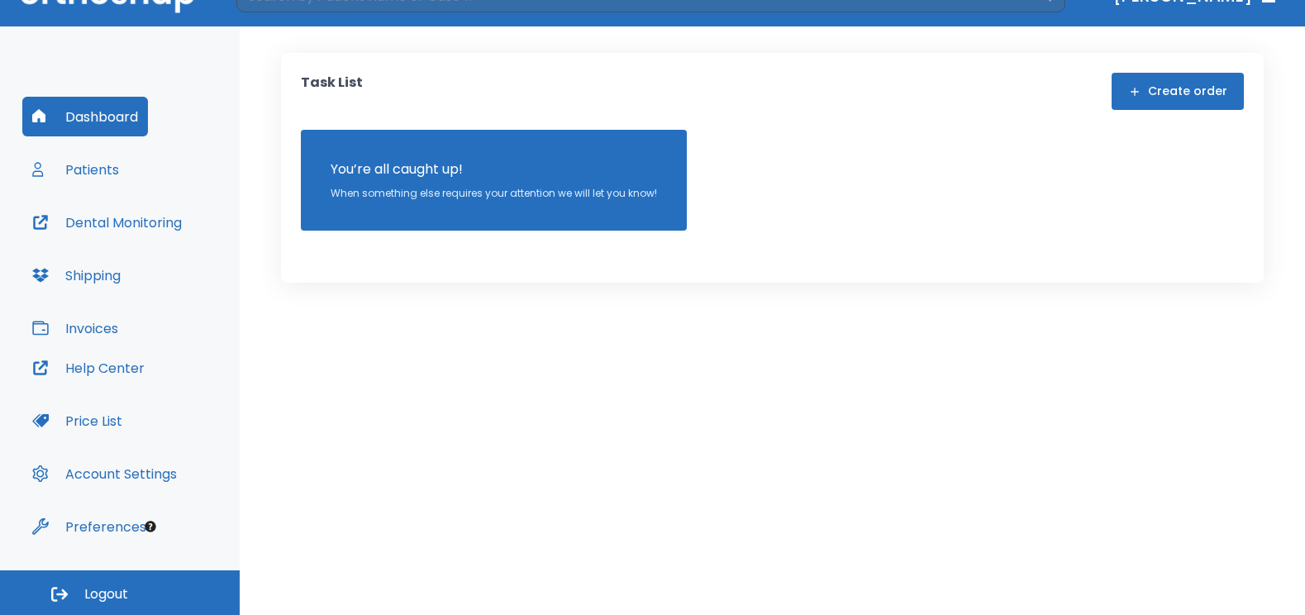
drag, startPoint x: 73, startPoint y: 587, endPoint x: 83, endPoint y: 581, distance: 11.9
click at [81, 586] on button "Logout" at bounding box center [120, 592] width 240 height 45
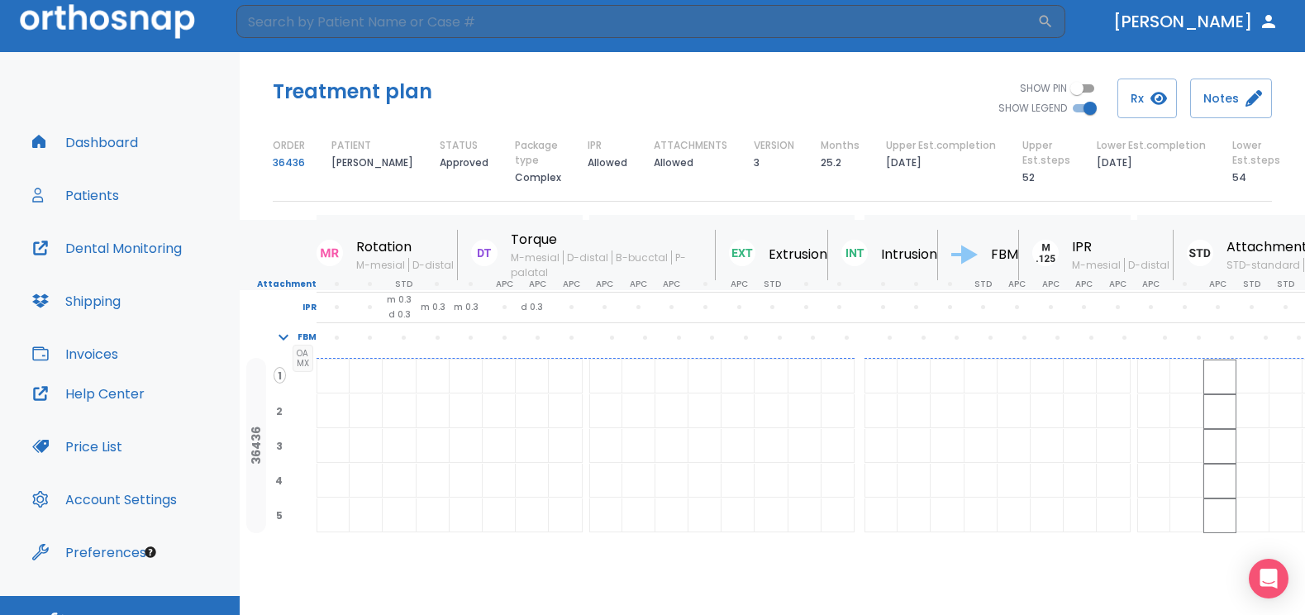
scroll to position [35, 0]
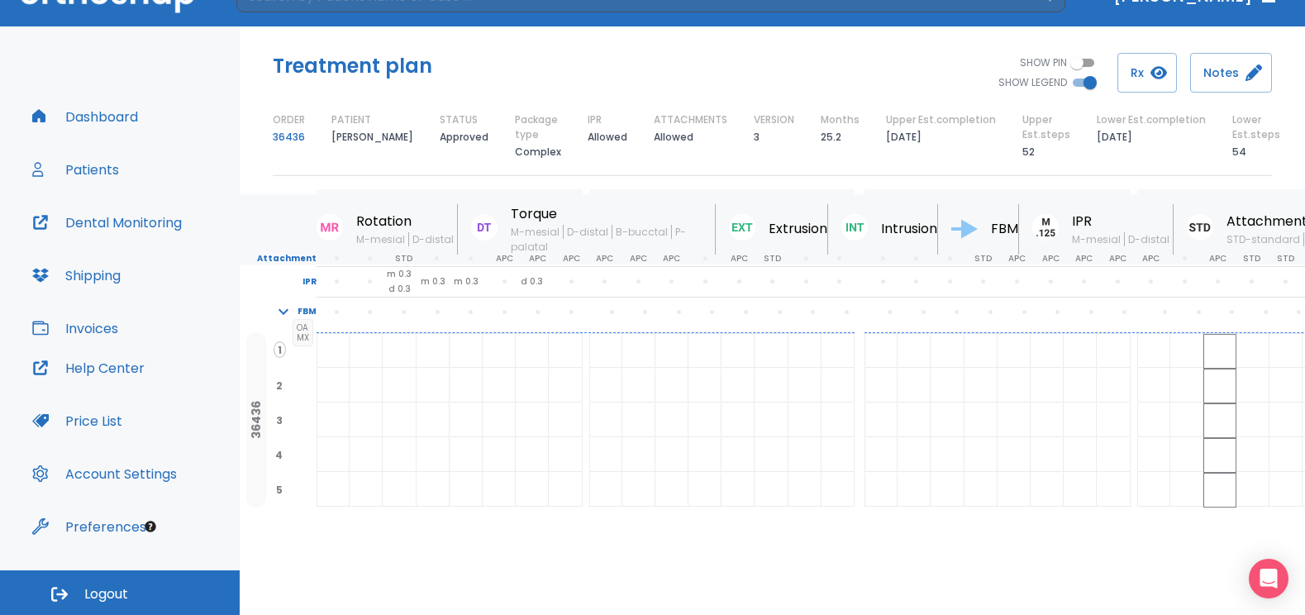
click at [77, 586] on button "Logout" at bounding box center [120, 592] width 240 height 45
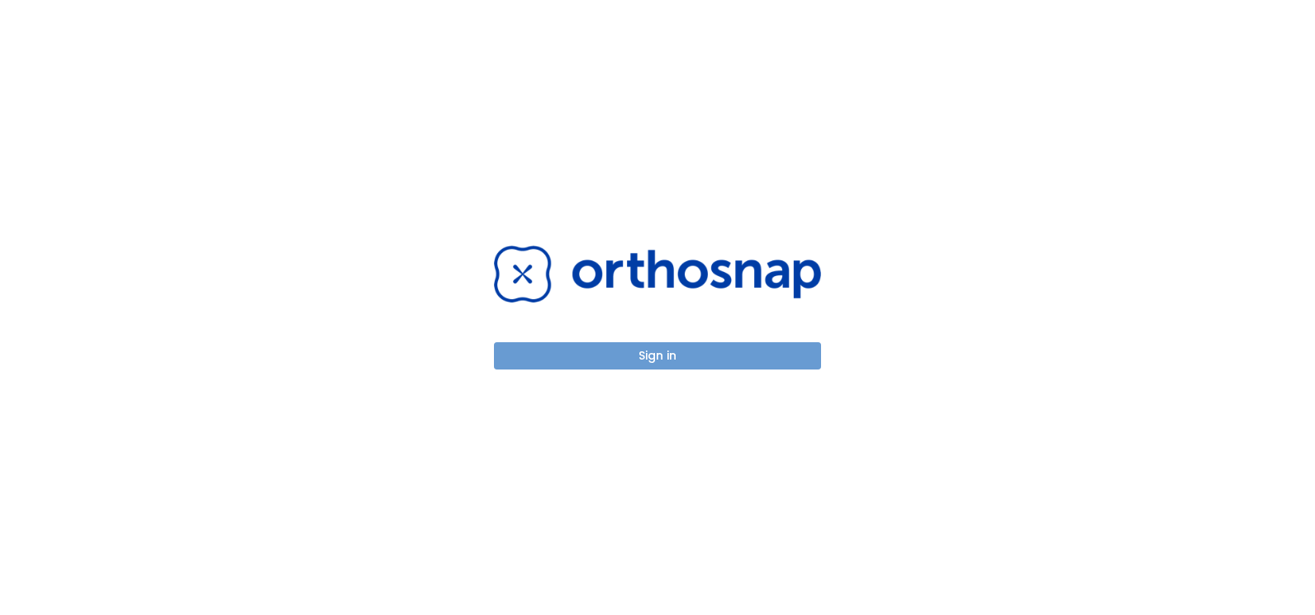
click at [709, 359] on button "Sign in" at bounding box center [657, 355] width 327 height 27
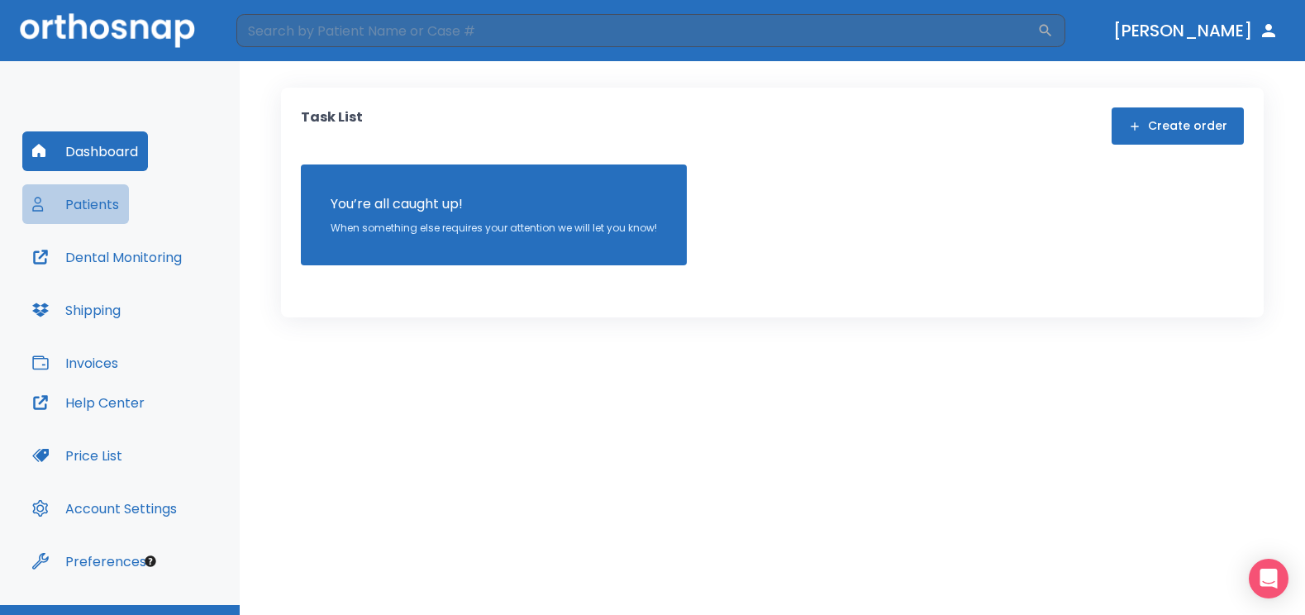
click at [86, 211] on button "Patients" at bounding box center [75, 204] width 107 height 40
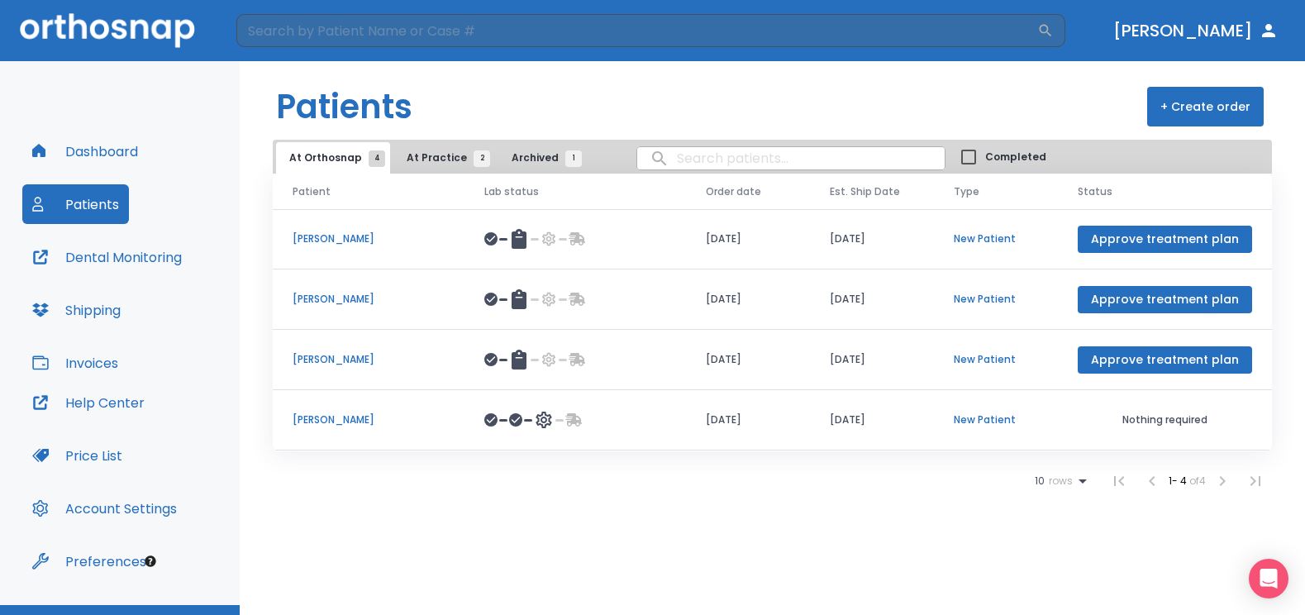
click at [352, 419] on p "[PERSON_NAME]" at bounding box center [368, 419] width 152 height 15
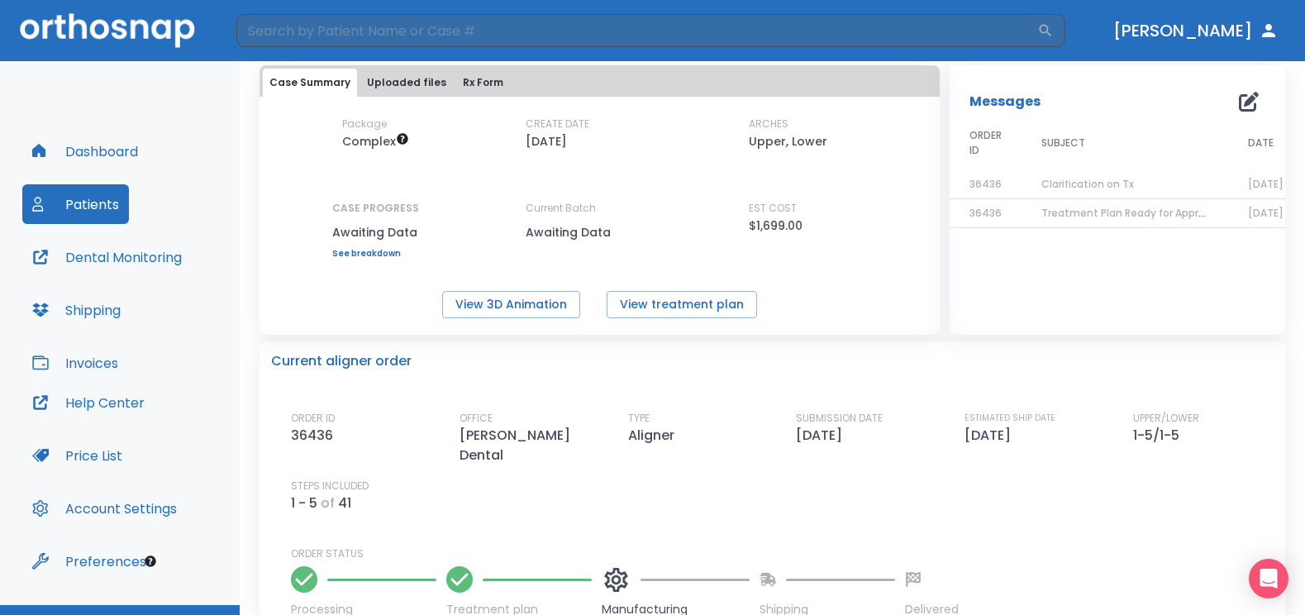
scroll to position [252, 0]
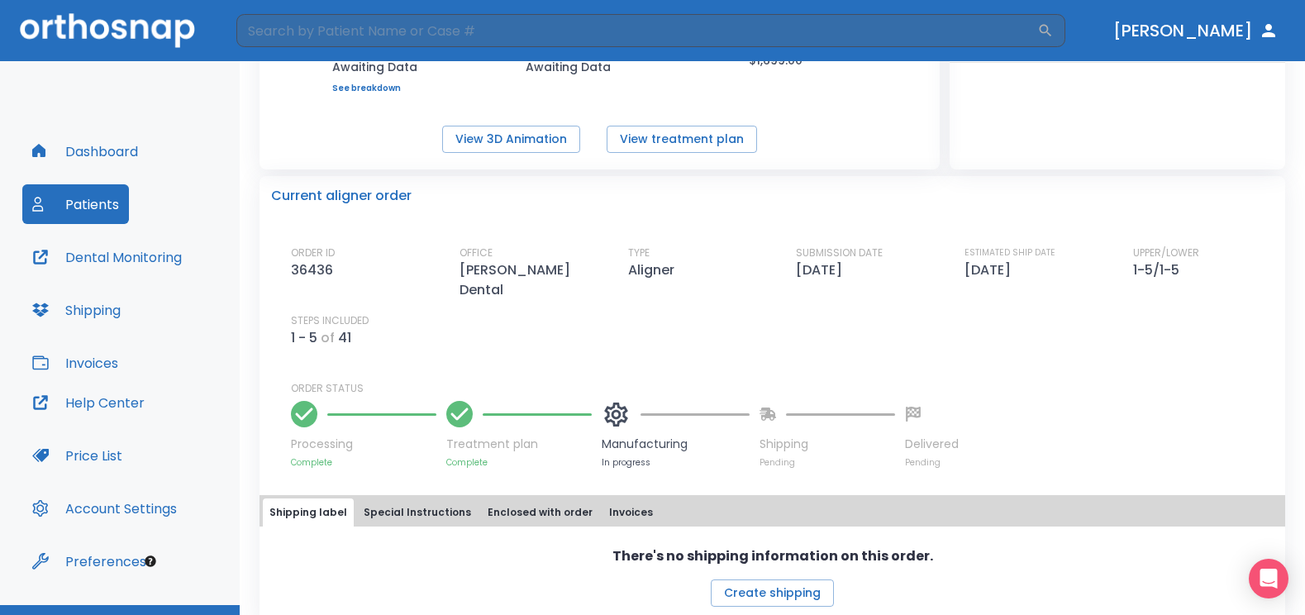
click at [625, 435] on p "Manufacturing" at bounding box center [676, 443] width 148 height 17
click at [344, 196] on p "Current aligner order" at bounding box center [341, 196] width 140 height 20
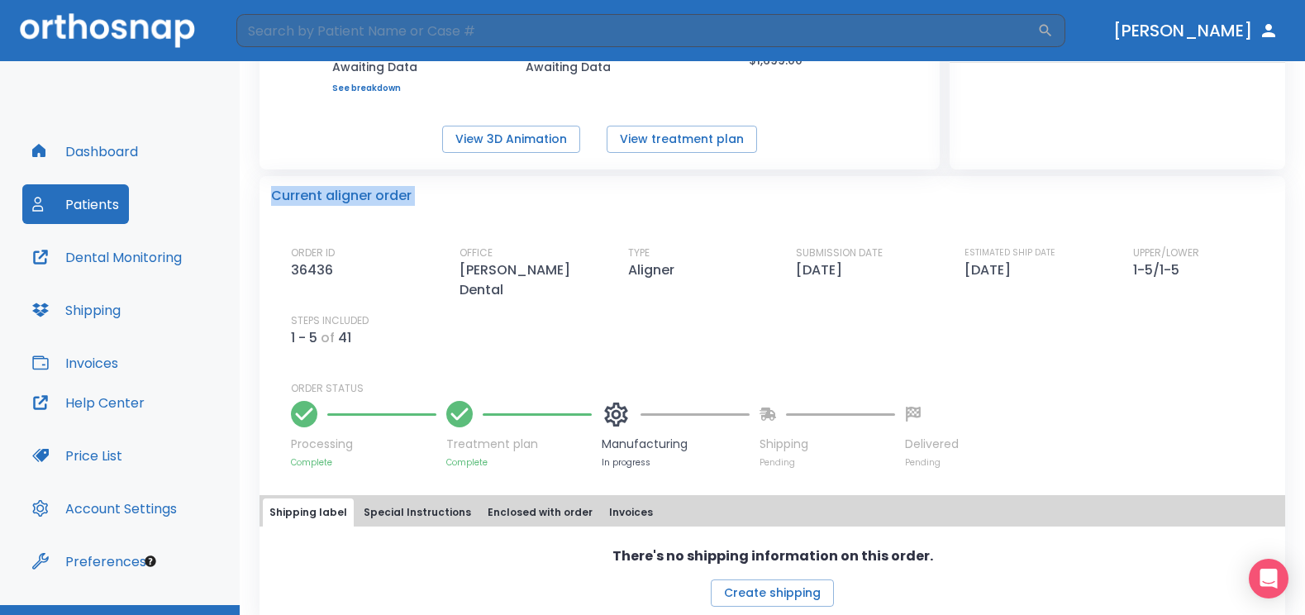
click at [344, 196] on p "Current aligner order" at bounding box center [341, 196] width 140 height 20
click at [109, 260] on button "Dental Monitoring" at bounding box center [106, 257] width 169 height 40
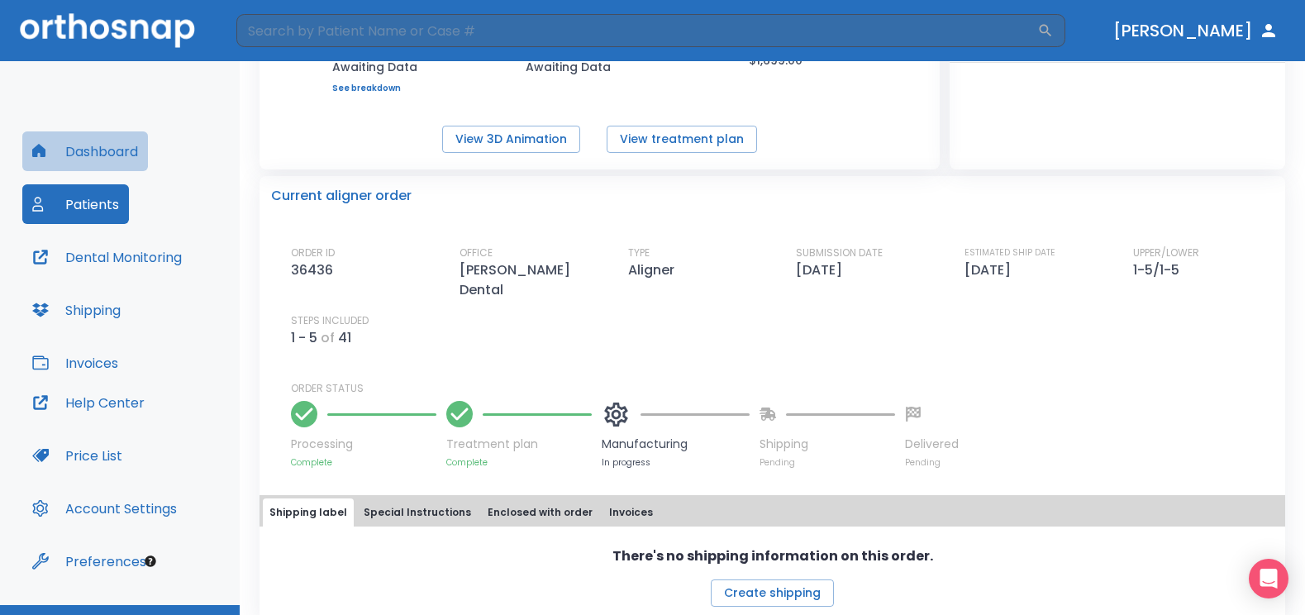
click at [90, 156] on button "Dashboard" at bounding box center [85, 151] width 126 height 40
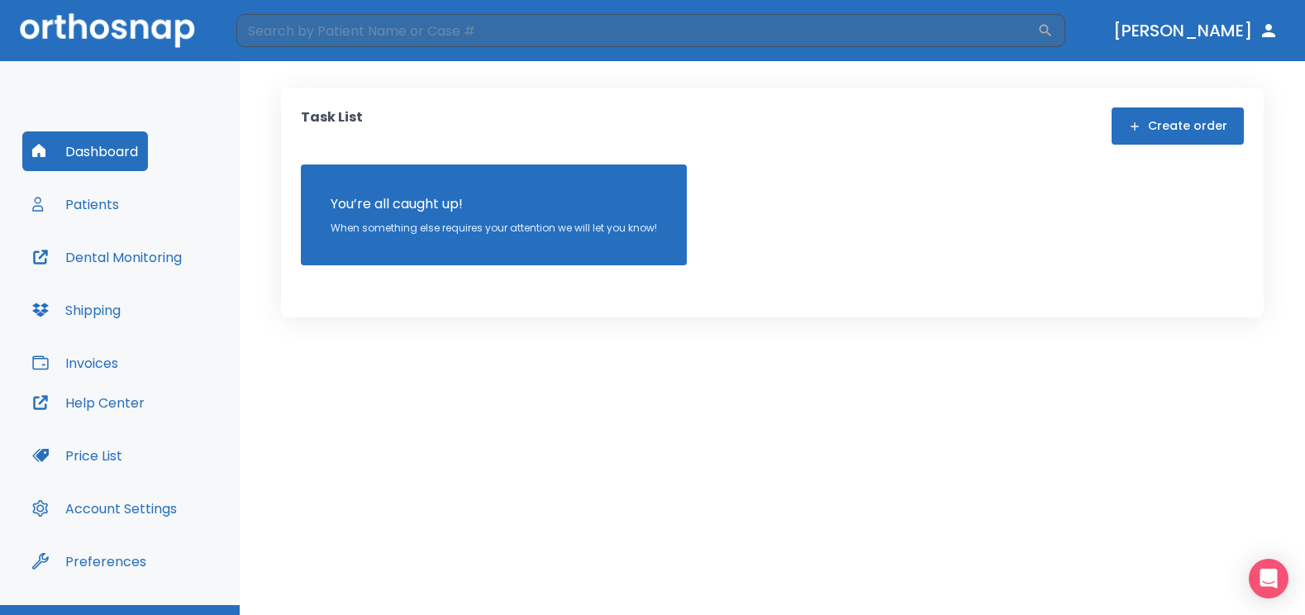
click at [90, 156] on button "Dashboard" at bounding box center [85, 151] width 126 height 40
click at [86, 202] on button "Patients" at bounding box center [75, 204] width 107 height 40
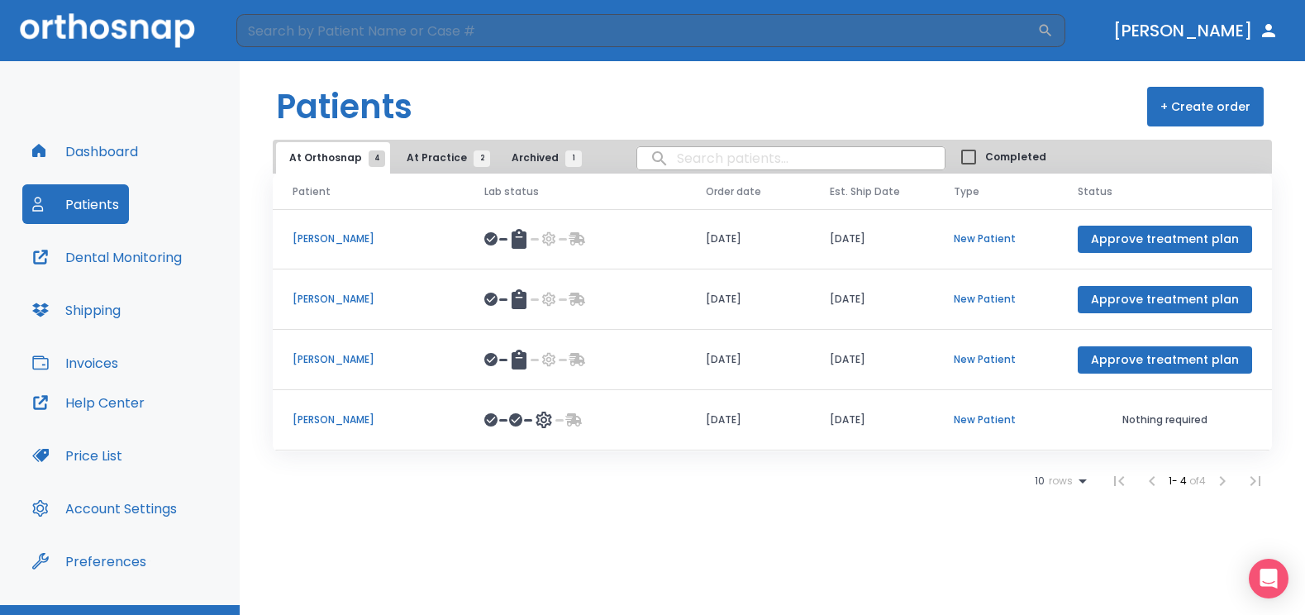
click at [969, 421] on p "New Patient" at bounding box center [995, 419] width 84 height 15
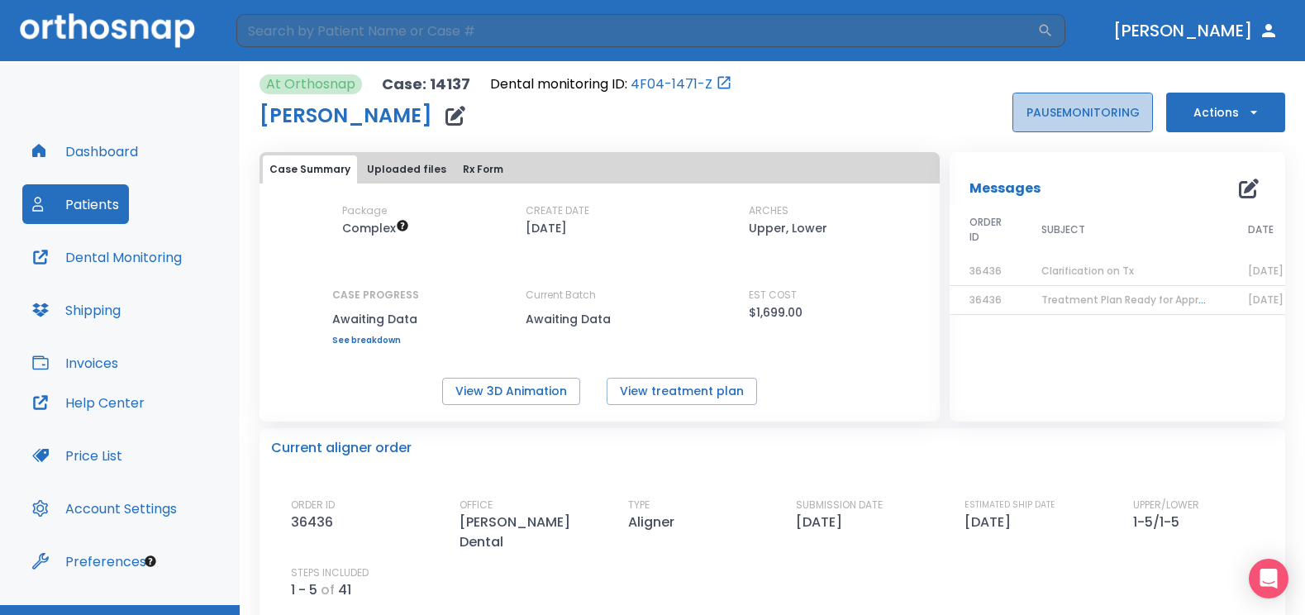
click at [1056, 109] on button "PAUSE MONITORING" at bounding box center [1082, 113] width 140 height 40
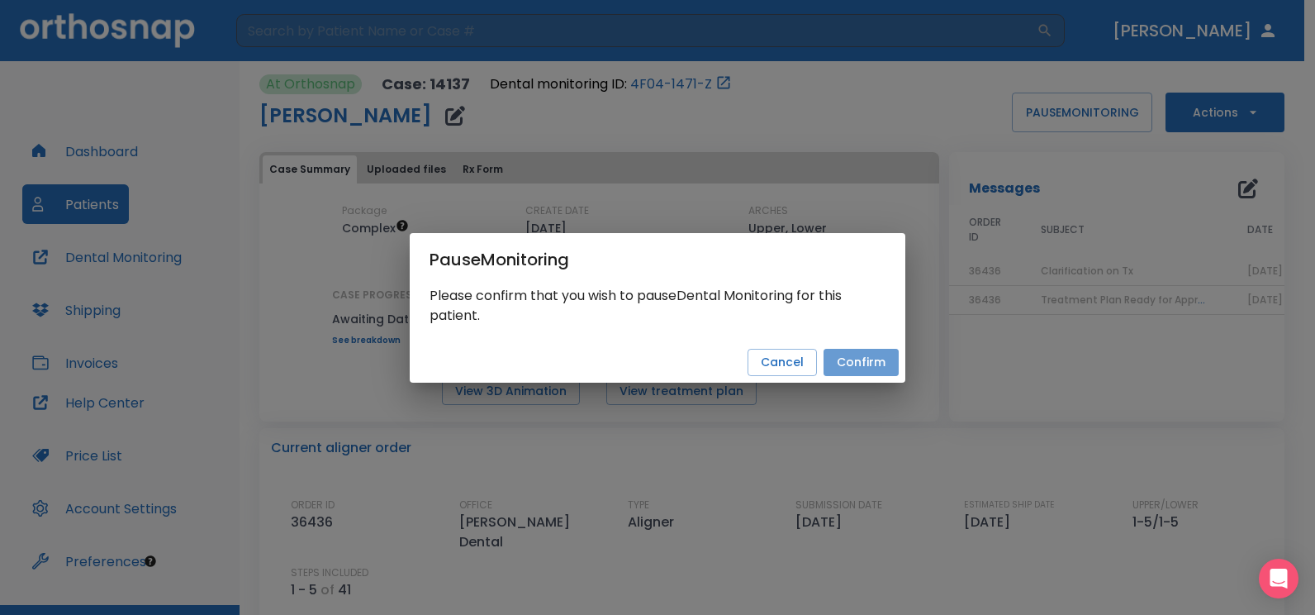
click at [851, 369] on button "Confirm" at bounding box center [861, 362] width 75 height 27
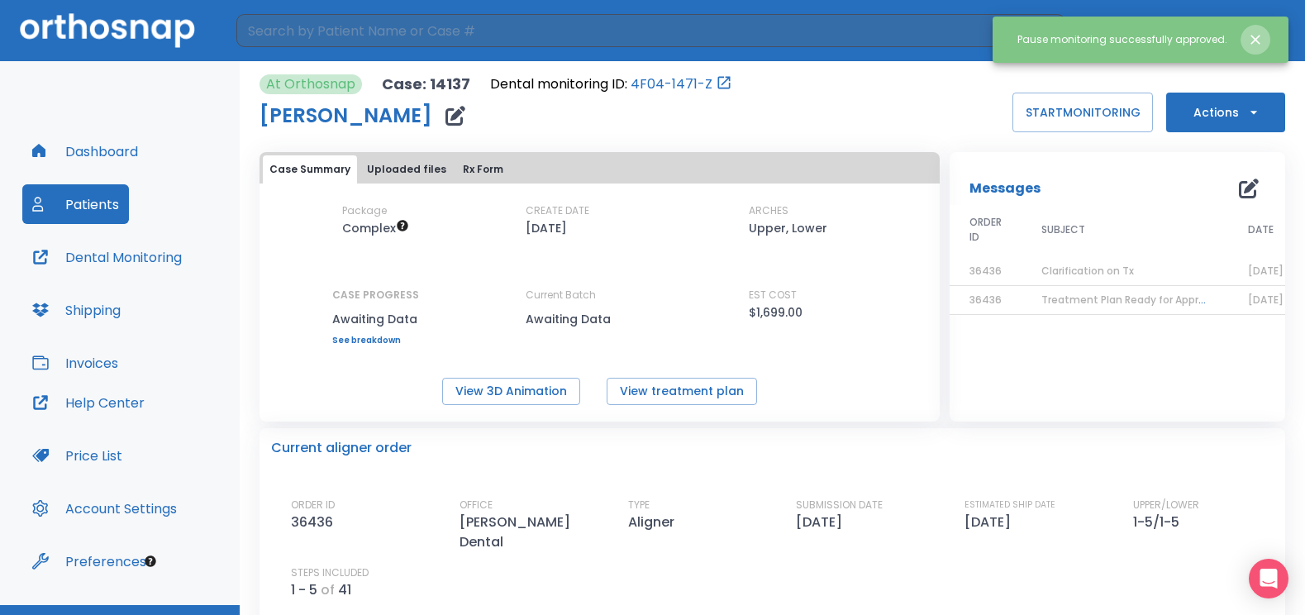
click at [1263, 37] on icon "Close notification" at bounding box center [1255, 39] width 17 height 17
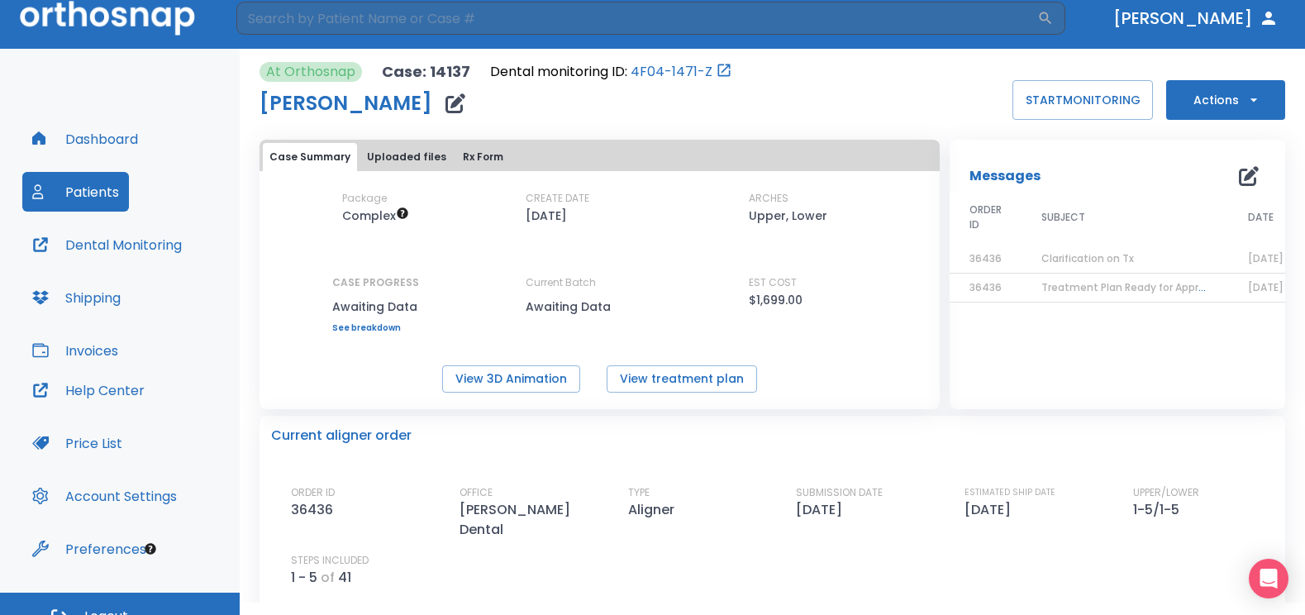
scroll to position [35, 0]
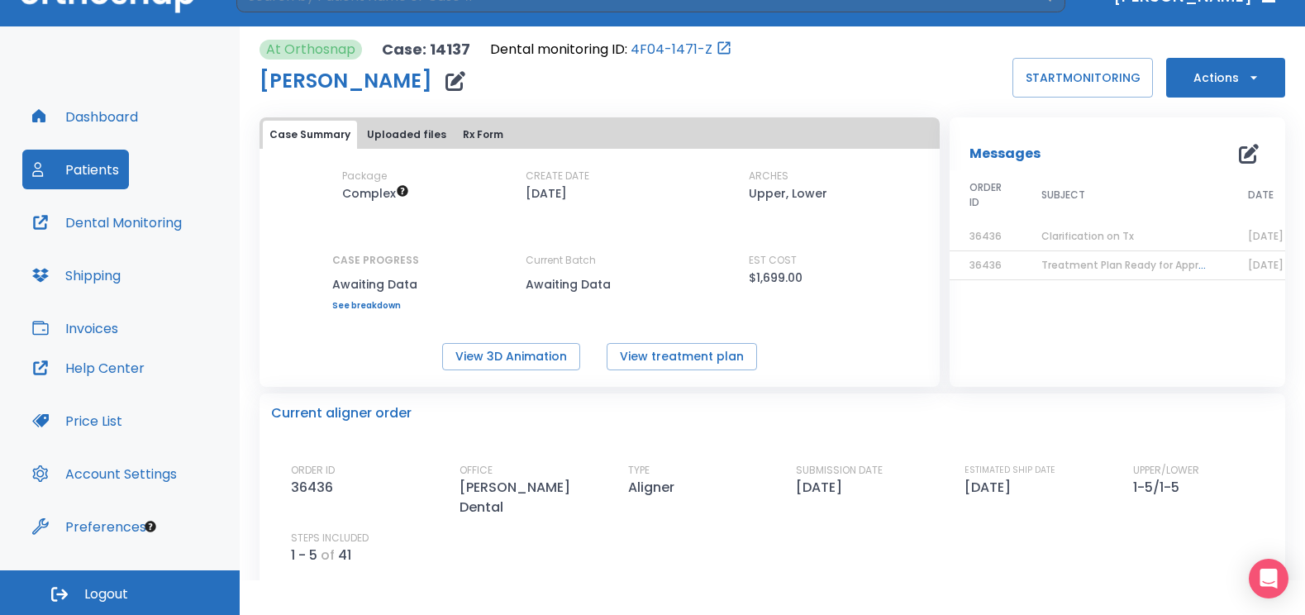
click at [123, 583] on button "Logout" at bounding box center [120, 592] width 240 height 45
